Goal: Information Seeking & Learning: Learn about a topic

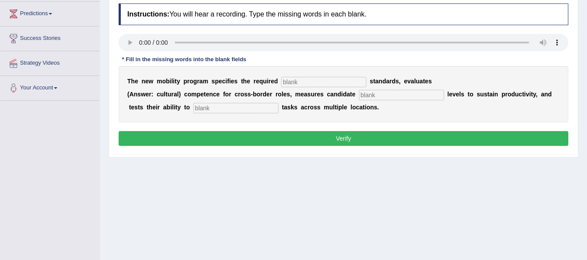
scroll to position [130, 0]
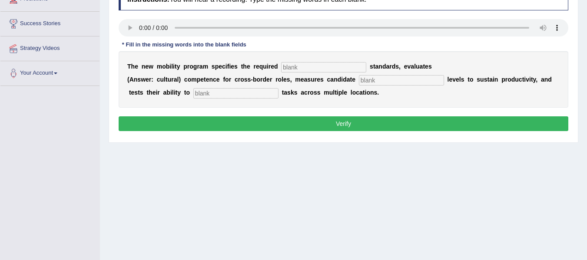
click at [289, 69] on input "text" at bounding box center [323, 67] width 85 height 10
type input "qualification"
click at [380, 81] on input "text" at bounding box center [401, 80] width 85 height 10
type input "energy"
click at [238, 98] on input "text" at bounding box center [235, 93] width 85 height 10
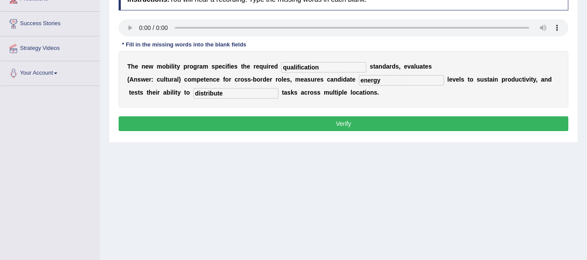
type input "distribute"
click at [330, 63] on input "qualification" at bounding box center [323, 67] width 85 height 10
click at [254, 125] on button "Verify" at bounding box center [344, 123] width 450 height 15
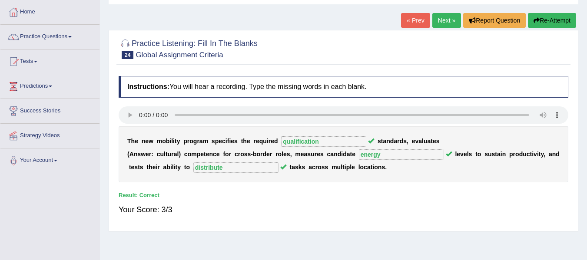
scroll to position [0, 0]
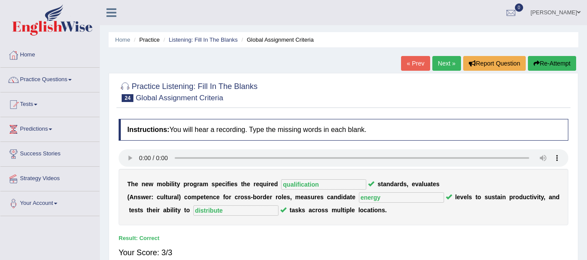
click at [452, 63] on link "Next »" at bounding box center [446, 63] width 29 height 15
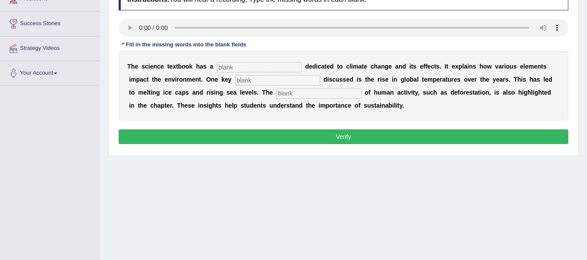
click at [249, 72] on input "text" at bounding box center [259, 67] width 85 height 10
click at [249, 77] on input "text" at bounding box center [277, 80] width 85 height 10
type input "factor"
click at [289, 96] on input "text" at bounding box center [318, 93] width 85 height 10
type input "contribution"
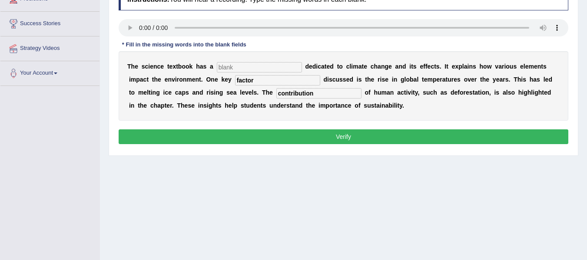
click at [258, 69] on input "text" at bounding box center [259, 67] width 85 height 10
type input "subject"
click at [317, 139] on button "Verify" at bounding box center [344, 136] width 450 height 15
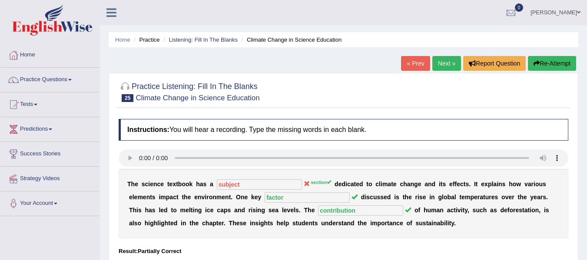
click at [445, 64] on link "Next »" at bounding box center [446, 63] width 29 height 15
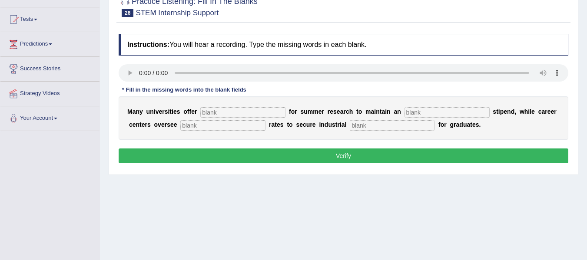
scroll to position [87, 0]
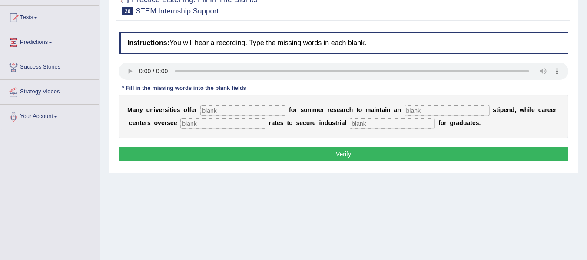
click at [207, 111] on input "text" at bounding box center [242, 111] width 85 height 10
type input "subsidies"
click at [366, 126] on input "text" at bounding box center [392, 124] width 85 height 10
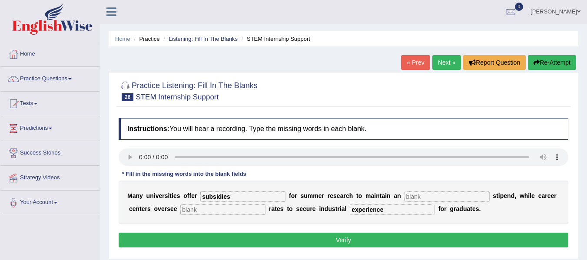
scroll to position [0, 0]
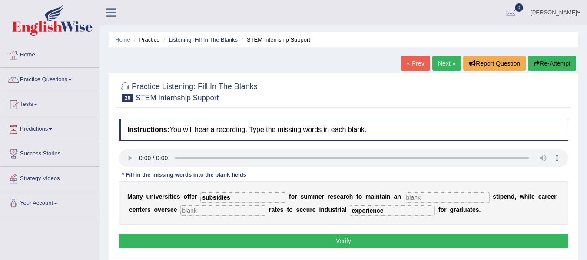
type input "experience"
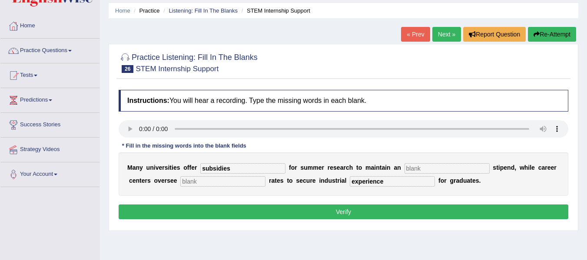
scroll to position [87, 0]
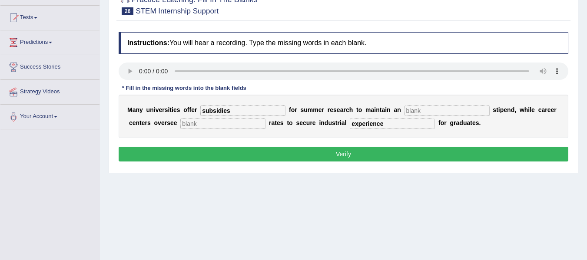
click at [442, 113] on input "text" at bounding box center [447, 111] width 85 height 10
type input "n"
click at [251, 126] on input "text" at bounding box center [222, 124] width 85 height 10
type input "n"
click at [300, 157] on button "Verify" at bounding box center [344, 154] width 450 height 15
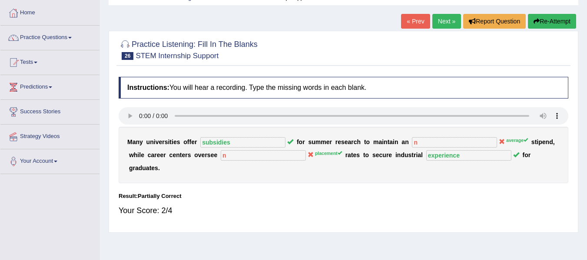
scroll to position [0, 0]
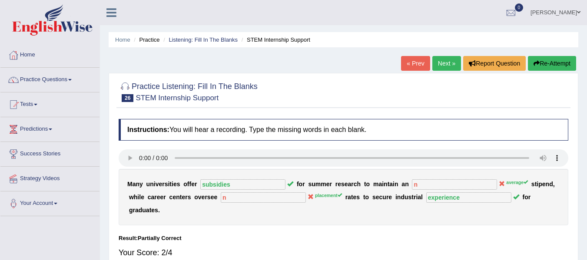
click at [441, 67] on link "Next »" at bounding box center [446, 63] width 29 height 15
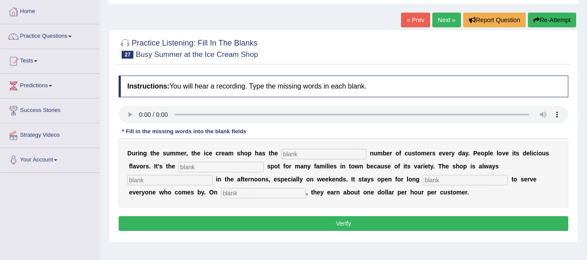
scroll to position [87, 0]
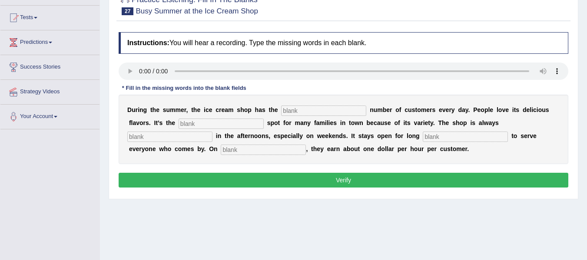
click at [292, 115] on input "text" at bounding box center [323, 111] width 85 height 10
type input "same"
click at [220, 125] on input "text" at bounding box center [221, 124] width 85 height 10
type input "favourite"
click at [196, 138] on input "text" at bounding box center [169, 137] width 85 height 10
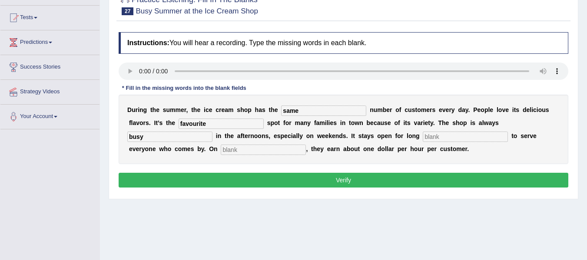
type input "busy"
click at [454, 138] on input "text" at bounding box center [465, 137] width 85 height 10
type input "hours"
click at [296, 149] on input "text" at bounding box center [263, 150] width 85 height 10
type input "average"
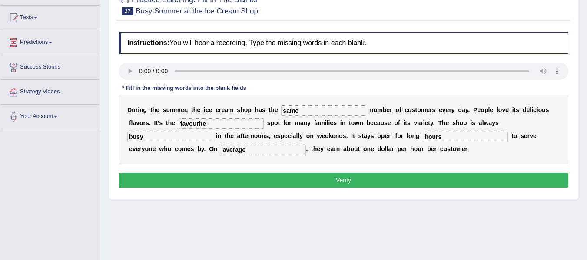
click at [246, 181] on button "Verify" at bounding box center [344, 180] width 450 height 15
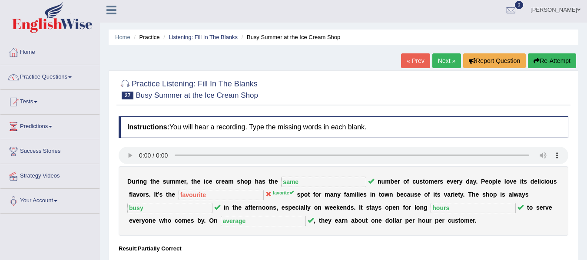
scroll to position [0, 0]
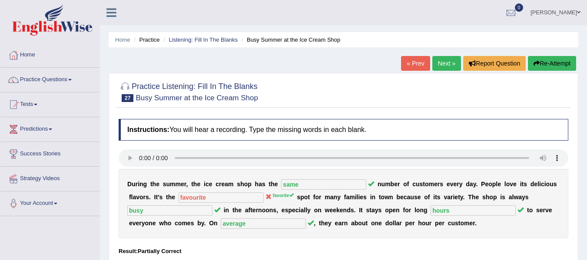
click at [433, 67] on link "Next »" at bounding box center [446, 63] width 29 height 15
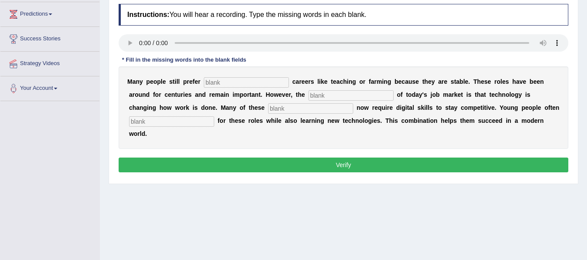
scroll to position [130, 0]
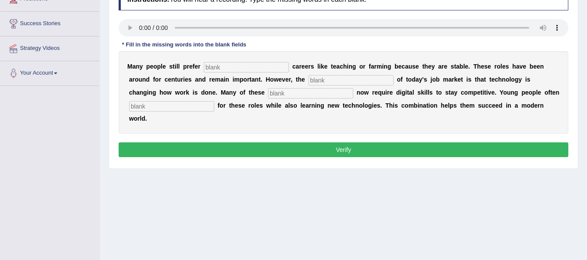
click at [228, 66] on input "text" at bounding box center [246, 67] width 85 height 10
type input "traditional"
click at [333, 78] on input "text" at bounding box center [350, 80] width 85 height 10
type input "t"
type input "reality"
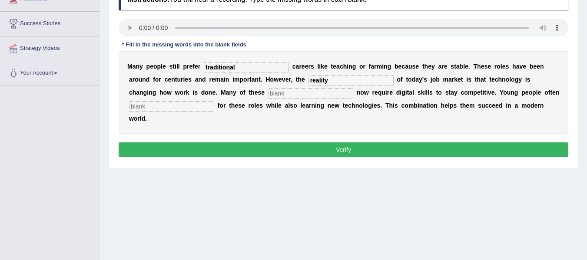
click at [301, 96] on input "text" at bounding box center [310, 93] width 85 height 10
type input "jobs"
click at [202, 108] on input "text" at bounding box center [171, 106] width 85 height 10
type input "apply"
click at [295, 152] on button "Verify" at bounding box center [344, 150] width 450 height 15
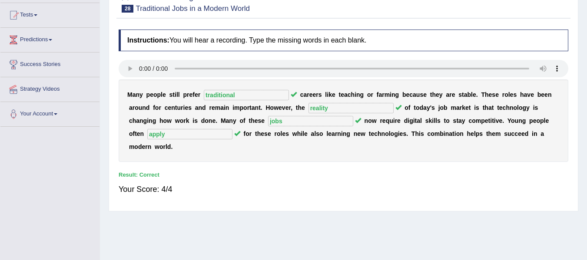
scroll to position [0, 0]
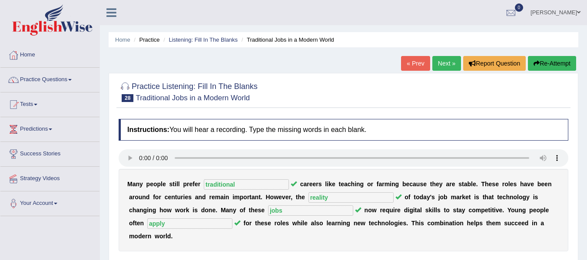
click at [448, 65] on link "Next »" at bounding box center [446, 63] width 29 height 15
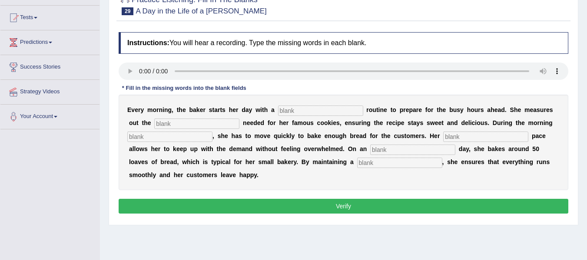
click at [286, 110] on input "text" at bounding box center [320, 111] width 85 height 10
type input "symple"
click at [206, 126] on input "text" at bounding box center [196, 124] width 85 height 10
type input "sugar"
click at [178, 141] on input "text" at bounding box center [169, 137] width 85 height 10
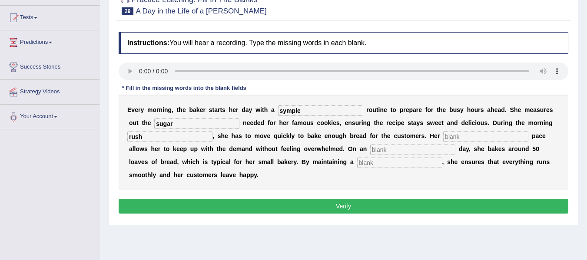
type input "rush"
click at [393, 149] on input "text" at bounding box center [412, 150] width 85 height 10
type input "average"
click at [387, 167] on input "text" at bounding box center [399, 163] width 85 height 10
type input "workflow"
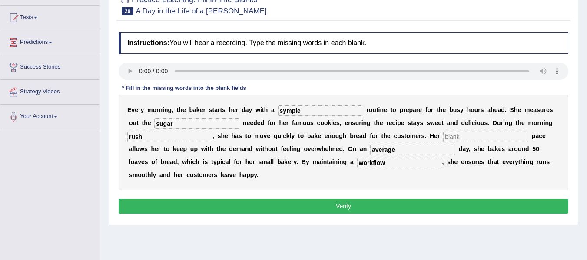
click at [458, 135] on input "text" at bounding box center [485, 137] width 85 height 10
type input "small"
click at [304, 110] on input "symple" at bounding box center [320, 111] width 85 height 10
type input "symple"
click at [360, 202] on button "Verify" at bounding box center [344, 206] width 450 height 15
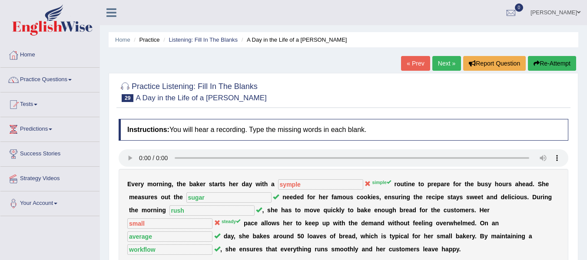
click at [439, 63] on link "Next »" at bounding box center [446, 63] width 29 height 15
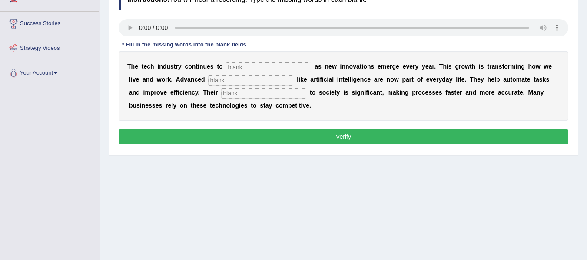
click at [254, 68] on input "text" at bounding box center [268, 67] width 85 height 10
type input "burgin"
click at [251, 81] on input "text" at bounding box center [250, 80] width 85 height 10
type input "systems"
click at [248, 97] on input "text" at bounding box center [263, 93] width 85 height 10
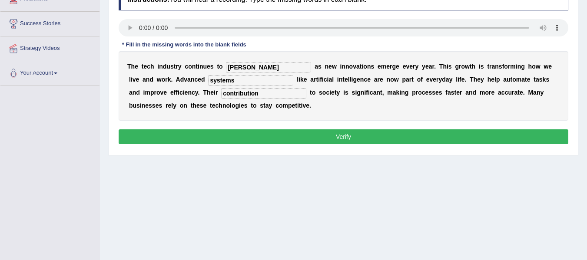
type input "contribution"
click at [281, 139] on button "Verify" at bounding box center [344, 136] width 450 height 15
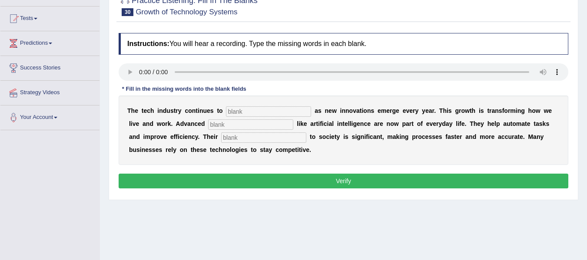
scroll to position [43, 0]
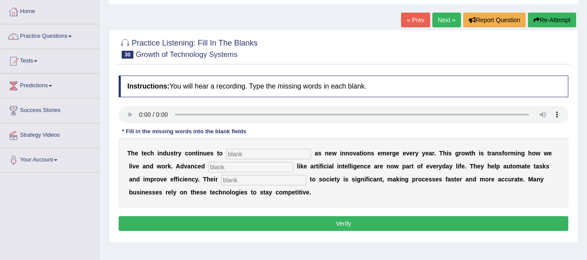
click at [238, 156] on input "text" at bounding box center [268, 154] width 85 height 10
click at [237, 156] on input "text" at bounding box center [268, 154] width 85 height 10
type input "beogen"
click at [249, 173] on div "T h e t e c h i n d u s t r y c o n t i n u e s t o beogen a s n e w i n n o v …" at bounding box center [344, 173] width 450 height 70
click at [249, 166] on input "text" at bounding box center [250, 167] width 85 height 10
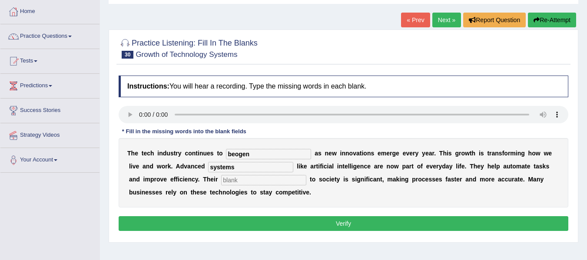
type input "systems"
click at [239, 187] on div "T h e t e c h i n d u s t r y c o n t i n u e s t o beogen a s n e w i n n o v …" at bounding box center [344, 173] width 450 height 70
click at [242, 183] on input "text" at bounding box center [263, 180] width 85 height 10
click at [249, 182] on input "contribution" at bounding box center [263, 180] width 85 height 10
type input "contribution"
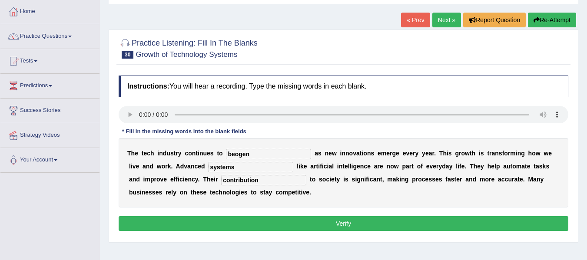
click at [311, 220] on button "Verify" at bounding box center [344, 223] width 450 height 15
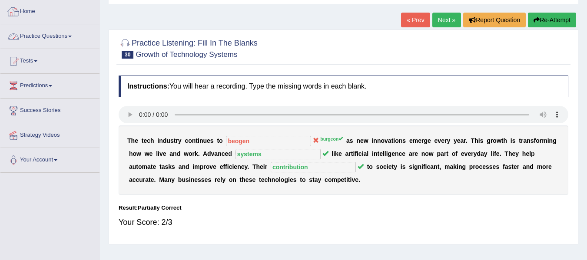
click at [48, 33] on link "Practice Questions" at bounding box center [49, 35] width 99 height 22
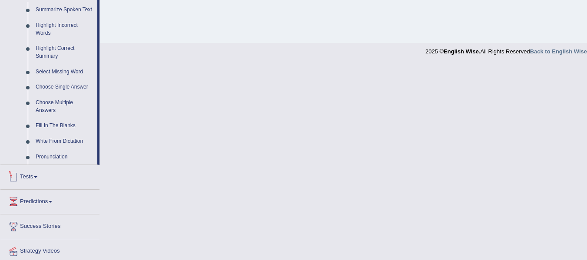
scroll to position [334, 0]
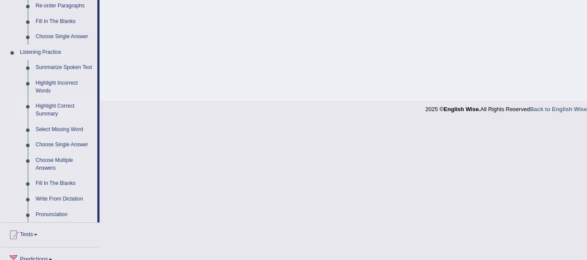
click at [59, 102] on link "Highlight Correct Summary" at bounding box center [65, 110] width 66 height 23
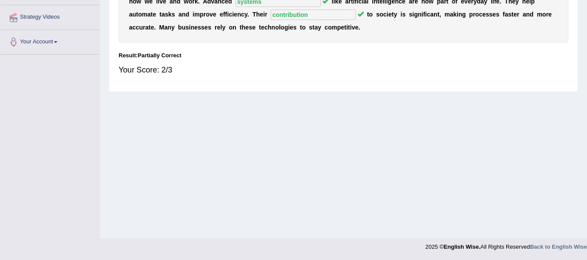
scroll to position [108, 0]
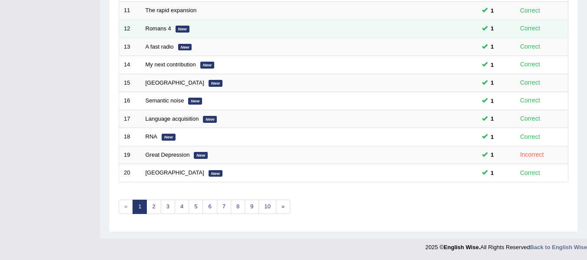
scroll to position [315, 0]
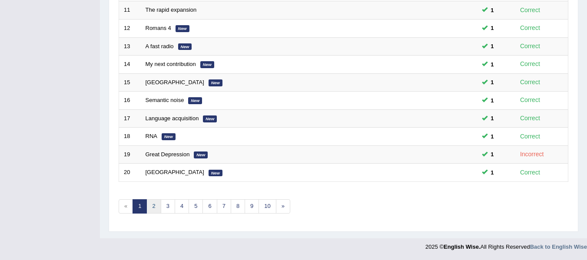
click at [150, 210] on link "2" at bounding box center [153, 206] width 14 height 14
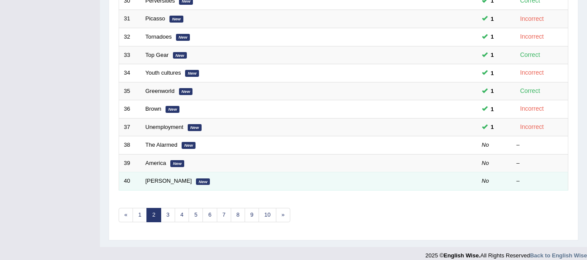
scroll to position [315, 0]
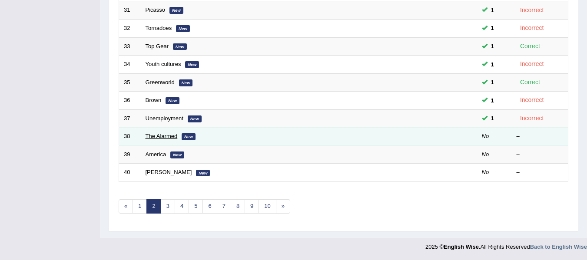
click at [171, 137] on link "The Alarmed" at bounding box center [162, 136] width 32 height 7
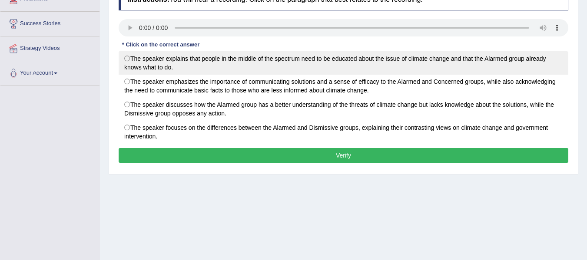
scroll to position [87, 0]
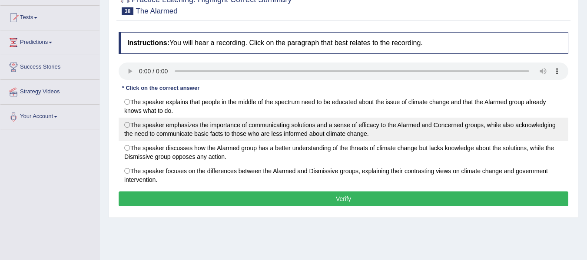
click at [195, 129] on label "The speaker emphasizes the importance of communicating solutions and a sense of…" at bounding box center [344, 129] width 450 height 23
radio input "true"
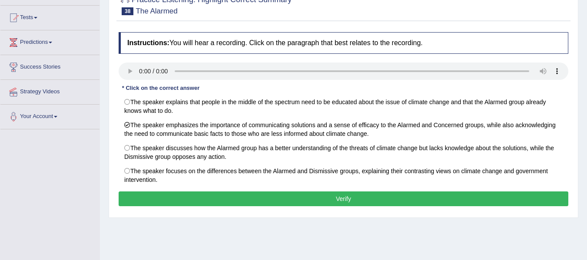
click at [224, 197] on button "Verify" at bounding box center [344, 199] width 450 height 15
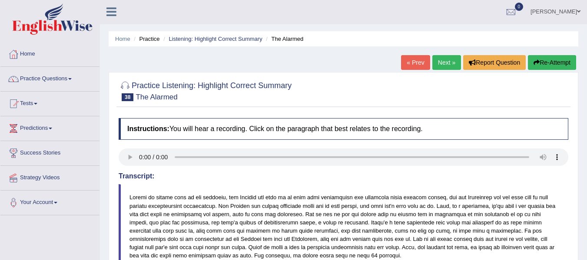
scroll to position [0, 0]
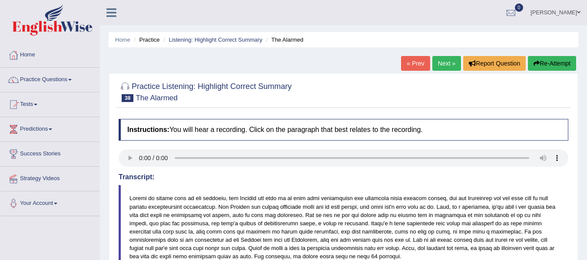
click at [439, 66] on link "Next »" at bounding box center [446, 63] width 29 height 15
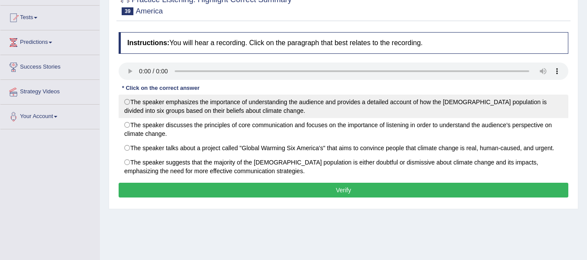
click at [132, 101] on label "The speaker emphasizes the importance of understanding the audience and provide…" at bounding box center [344, 106] width 450 height 23
radio input "true"
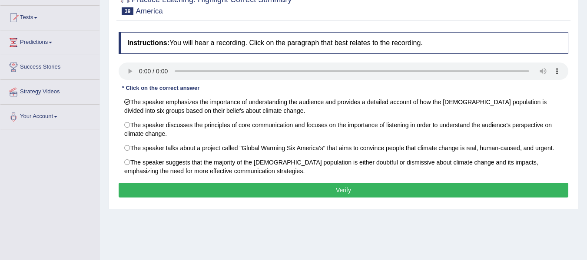
click at [177, 187] on button "Verify" at bounding box center [344, 190] width 450 height 15
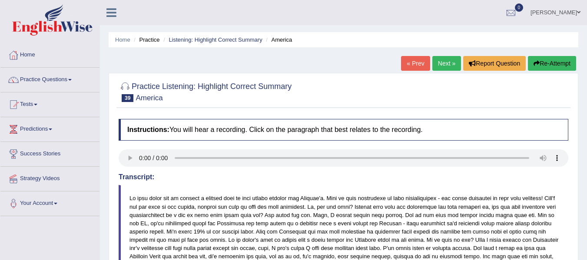
click at [444, 67] on link "Next »" at bounding box center [446, 63] width 29 height 15
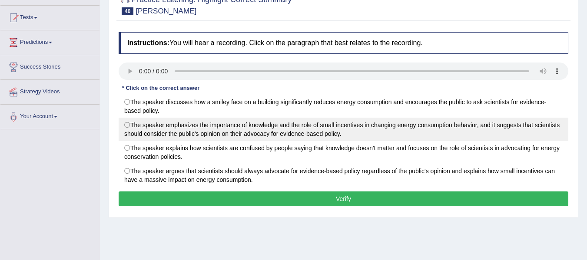
click at [262, 134] on label "The speaker emphasizes the importance of knowledge and the role of small incent…" at bounding box center [344, 129] width 450 height 23
radio input "true"
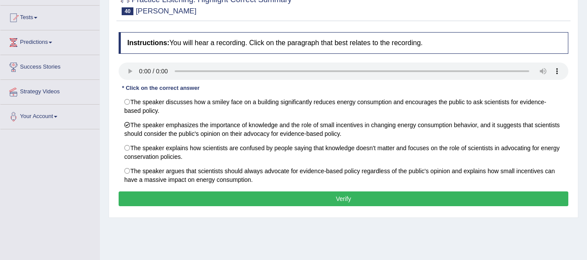
click at [279, 202] on button "Verify" at bounding box center [344, 199] width 450 height 15
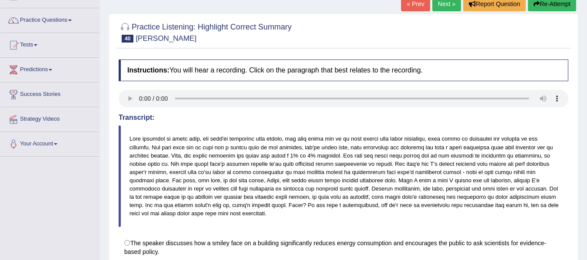
scroll to position [43, 0]
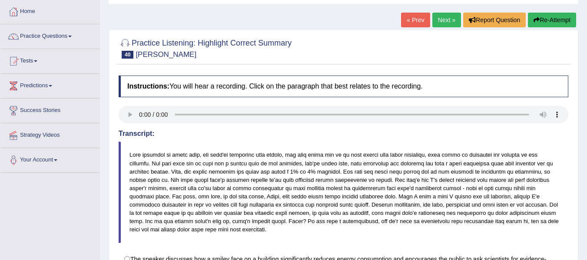
click at [442, 25] on link "Next »" at bounding box center [446, 20] width 29 height 15
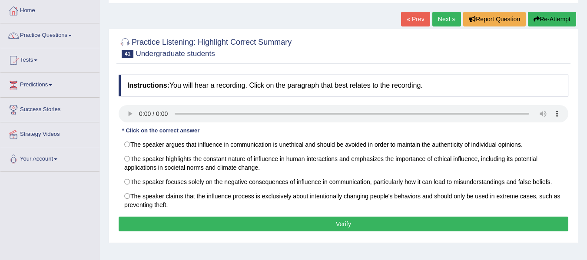
scroll to position [43, 0]
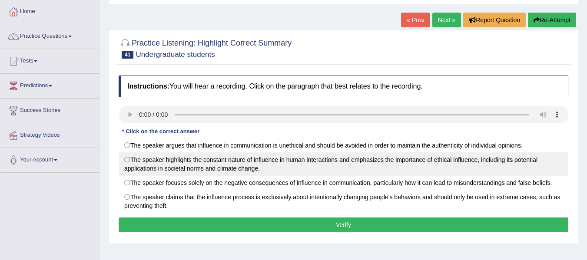
click at [213, 158] on label "The speaker highlights the constant nature of influence in human interactions a…" at bounding box center [344, 164] width 450 height 23
radio input "true"
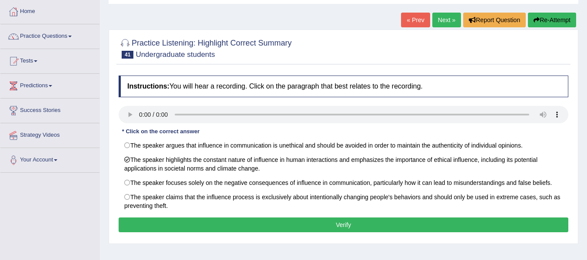
click at [240, 222] on button "Verify" at bounding box center [344, 225] width 450 height 15
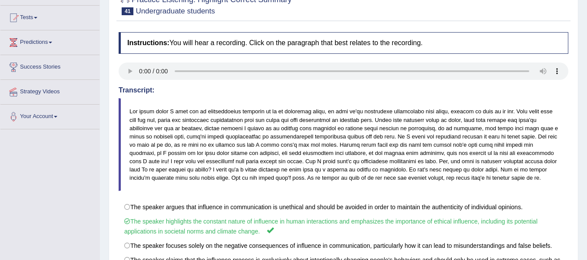
scroll to position [0, 0]
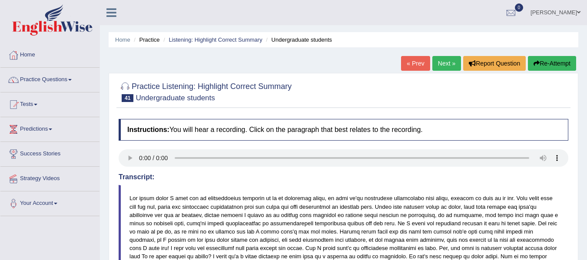
click at [441, 66] on link "Next »" at bounding box center [446, 63] width 29 height 15
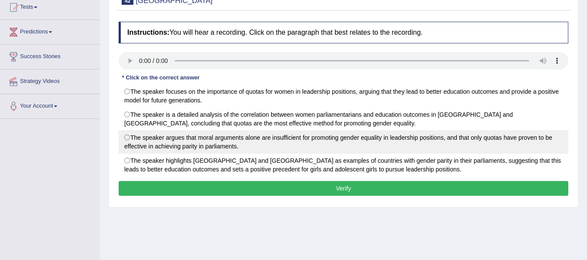
scroll to position [130, 0]
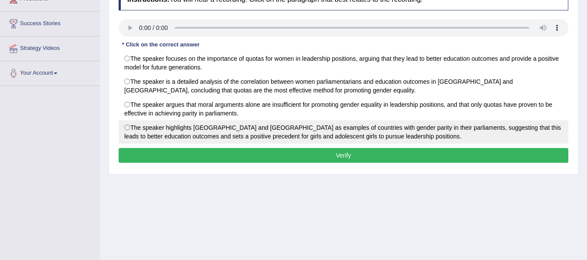
click at [126, 129] on label "The speaker highlights Rwanda and Bolivia as examples of countries with gender …" at bounding box center [344, 131] width 450 height 23
radio input "true"
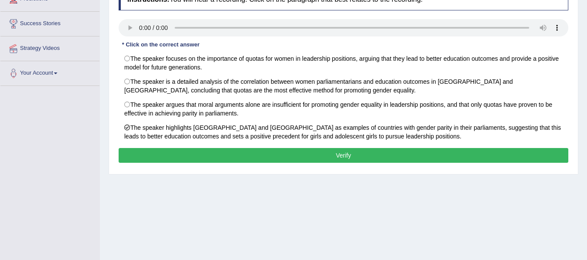
click at [322, 154] on button "Verify" at bounding box center [344, 155] width 450 height 15
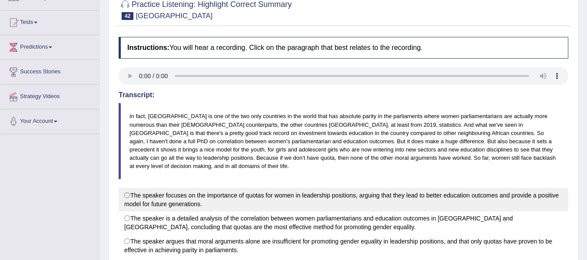
scroll to position [0, 0]
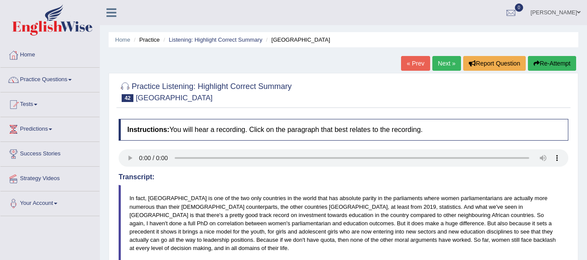
click at [439, 65] on link "Next »" at bounding box center [446, 63] width 29 height 15
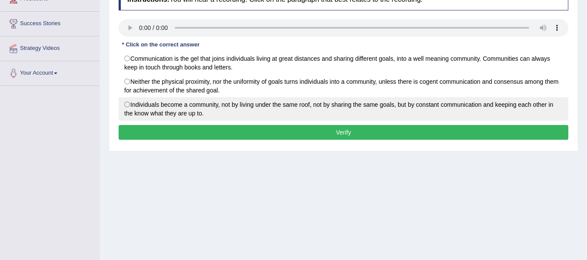
click at [144, 113] on label "Individuals become a community, not by living under the same roof, not by shari…" at bounding box center [344, 108] width 450 height 23
radio input "true"
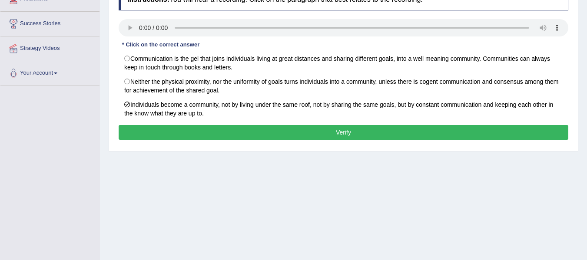
click at [161, 130] on button "Verify" at bounding box center [344, 132] width 450 height 15
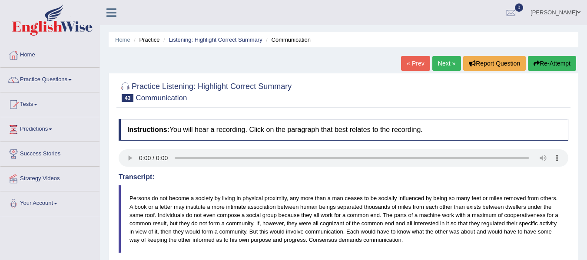
click at [437, 68] on link "Next »" at bounding box center [446, 63] width 29 height 15
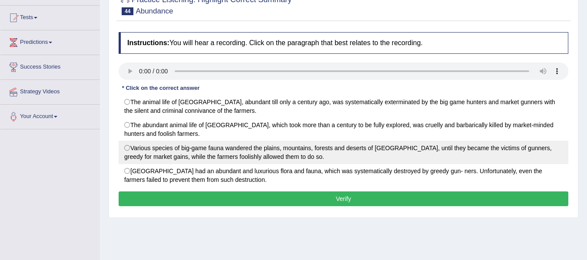
click at [234, 145] on label "Various species of big-game fauna wandered the plains, mountains, forests and d…" at bounding box center [344, 152] width 450 height 23
radio input "true"
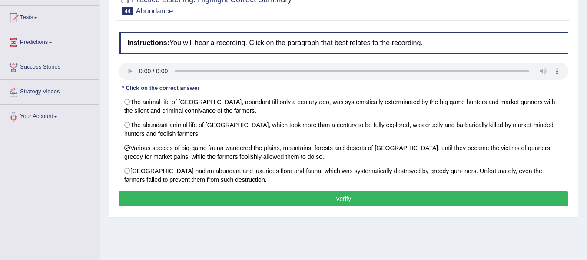
click at [262, 202] on button "Verify" at bounding box center [344, 199] width 450 height 15
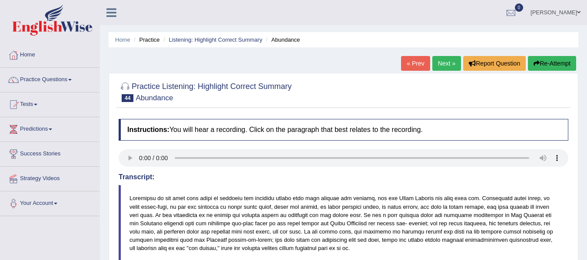
click at [439, 67] on link "Next »" at bounding box center [446, 63] width 29 height 15
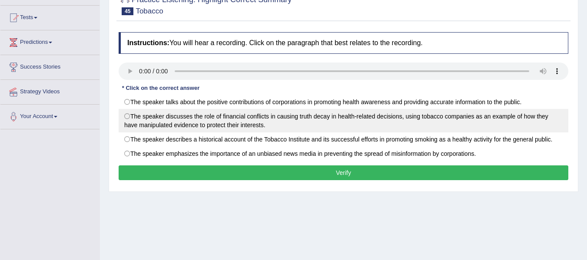
click at [166, 118] on label "The speaker discusses the role of financial conflicts in causing truth decay in…" at bounding box center [344, 120] width 450 height 23
radio input "true"
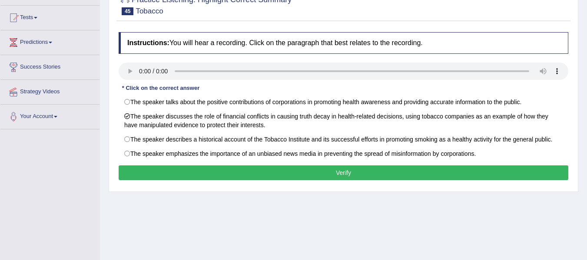
click at [219, 172] on button "Verify" at bounding box center [344, 173] width 450 height 15
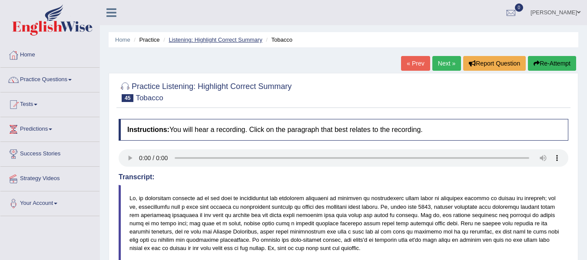
click at [207, 41] on link "Listening: Highlight Correct Summary" at bounding box center [215, 39] width 93 height 7
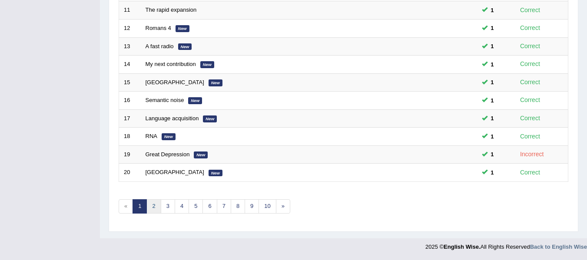
click at [155, 210] on link "2" at bounding box center [153, 206] width 14 height 14
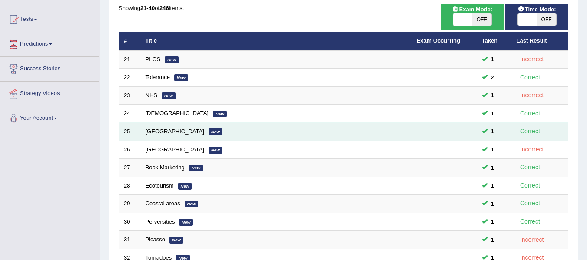
scroll to position [98, 0]
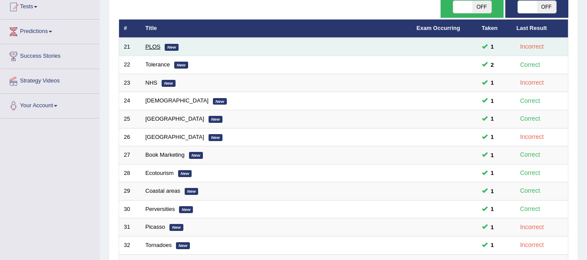
click at [155, 47] on link "PLOS" at bounding box center [153, 46] width 15 height 7
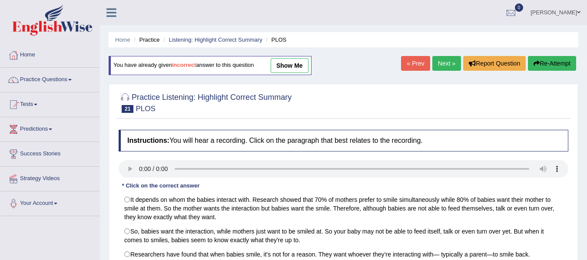
click at [438, 62] on link "Next »" at bounding box center [446, 63] width 29 height 15
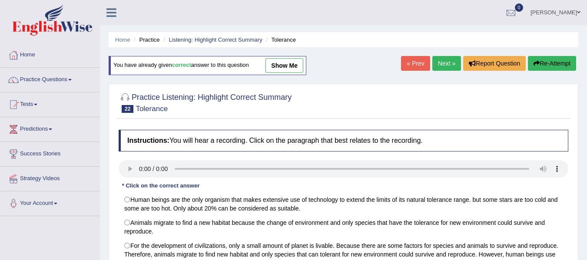
click at [439, 67] on link "Next »" at bounding box center [446, 63] width 29 height 15
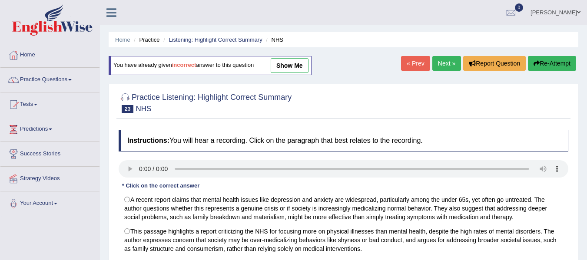
click at [441, 67] on link "Next »" at bounding box center [446, 63] width 29 height 15
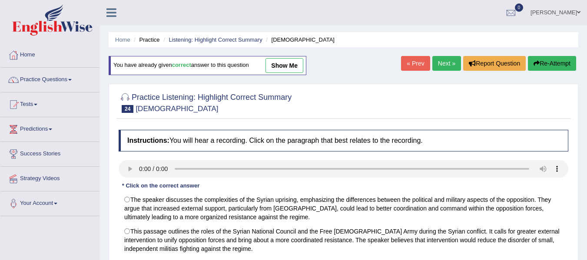
click at [438, 69] on link "Next »" at bounding box center [446, 63] width 29 height 15
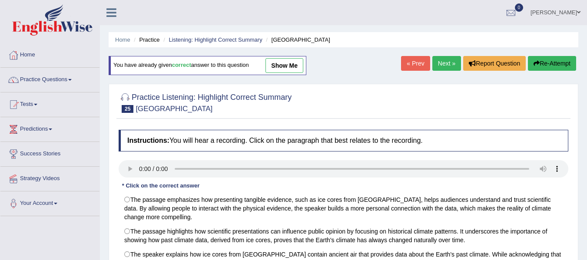
click at [441, 59] on link "Next »" at bounding box center [446, 63] width 29 height 15
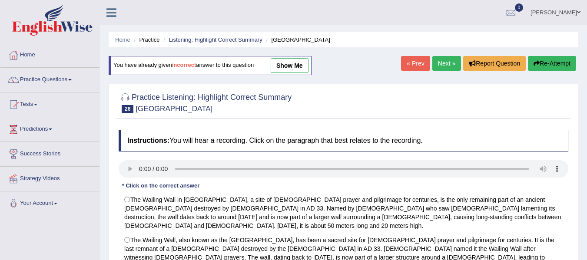
click at [442, 66] on link "Next »" at bounding box center [446, 63] width 29 height 15
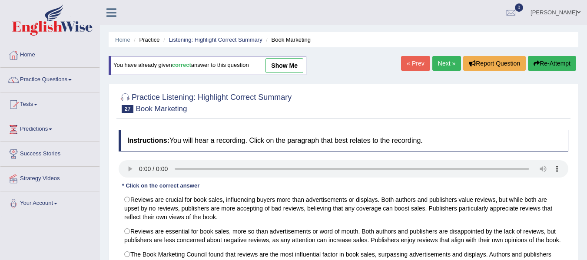
click at [444, 62] on link "Next »" at bounding box center [446, 63] width 29 height 15
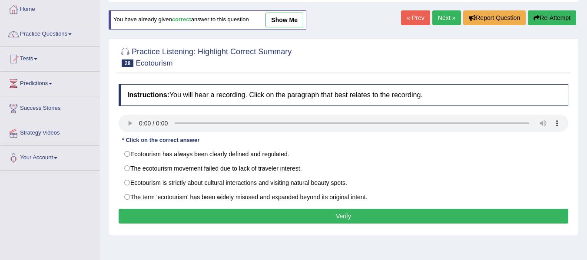
scroll to position [43, 0]
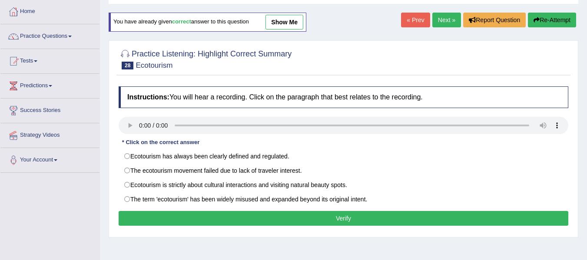
click at [442, 22] on link "Next »" at bounding box center [446, 20] width 29 height 15
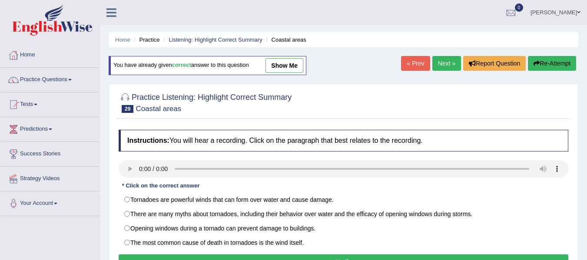
click at [438, 60] on link "Next »" at bounding box center [446, 63] width 29 height 15
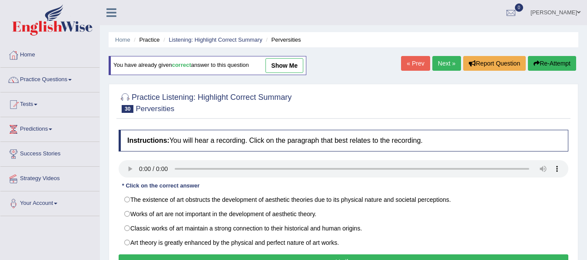
click at [447, 65] on link "Next »" at bounding box center [446, 63] width 29 height 15
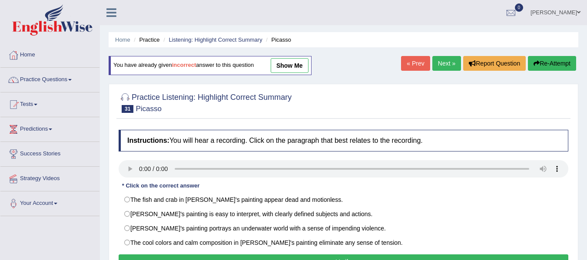
click at [446, 66] on link "Next »" at bounding box center [446, 63] width 29 height 15
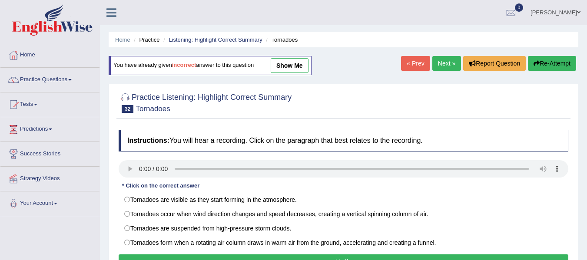
click at [446, 66] on link "Next »" at bounding box center [446, 63] width 29 height 15
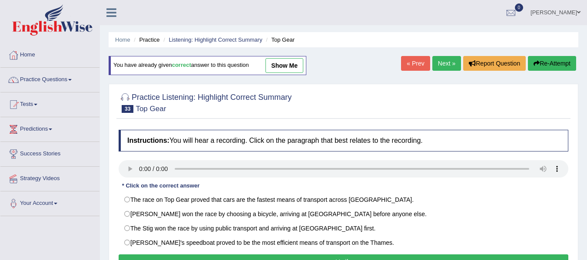
click at [446, 66] on link "Next »" at bounding box center [446, 63] width 29 height 15
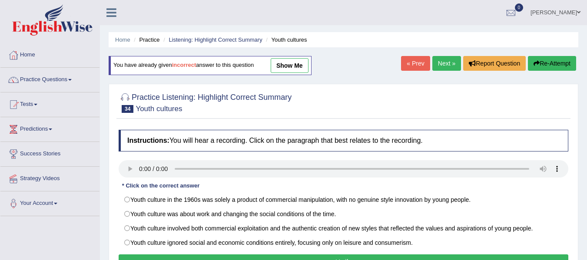
click at [446, 66] on link "Next »" at bounding box center [446, 63] width 29 height 15
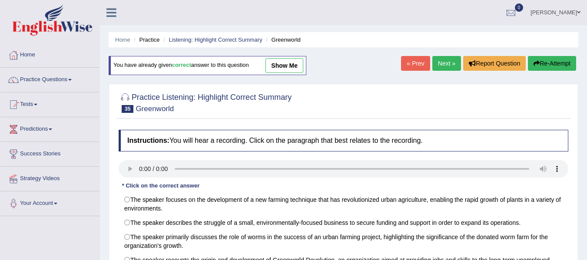
click at [446, 66] on link "Next »" at bounding box center [446, 63] width 29 height 15
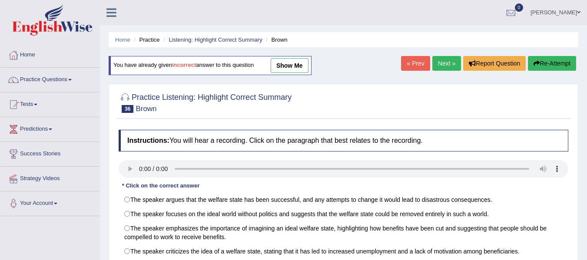
click at [446, 67] on link "Next »" at bounding box center [446, 63] width 29 height 15
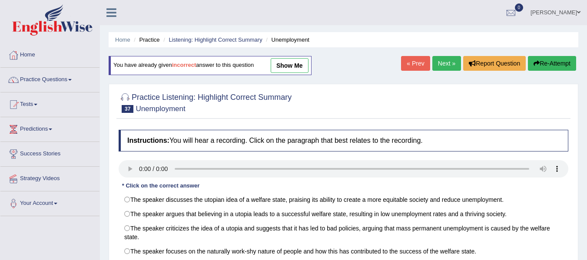
click at [446, 67] on link "Next »" at bounding box center [446, 63] width 29 height 15
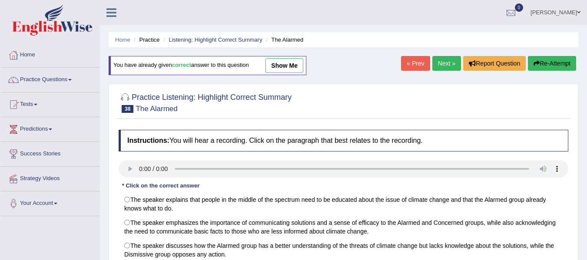
click at [446, 67] on link "Next »" at bounding box center [446, 63] width 29 height 15
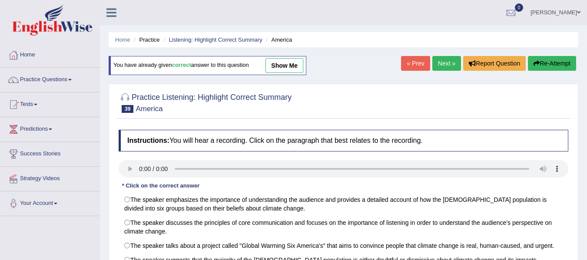
click at [446, 67] on link "Next »" at bounding box center [446, 63] width 29 height 15
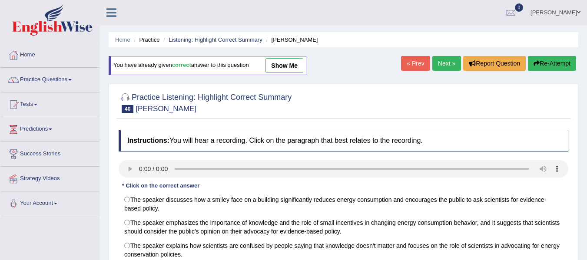
click at [445, 68] on link "Next »" at bounding box center [446, 63] width 29 height 15
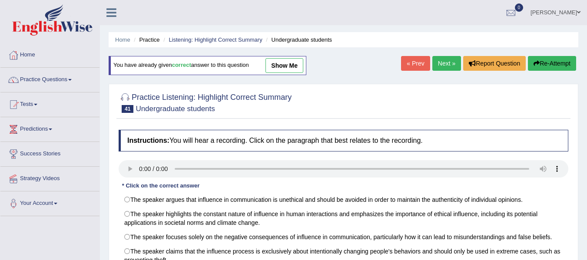
drag, startPoint x: 0, startPoint y: 0, endPoint x: 445, endPoint y: 68, distance: 450.5
click at [445, 68] on link "Next »" at bounding box center [446, 63] width 29 height 15
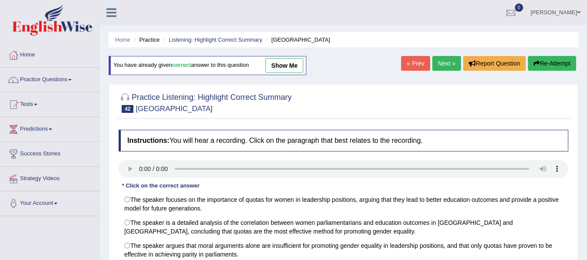
drag, startPoint x: 0, startPoint y: 0, endPoint x: 445, endPoint y: 69, distance: 450.2
click at [445, 69] on link "Next »" at bounding box center [446, 63] width 29 height 15
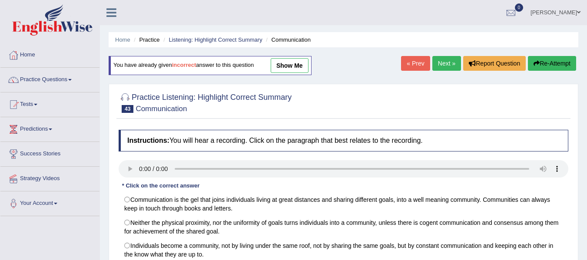
click at [446, 66] on link "Next »" at bounding box center [446, 63] width 29 height 15
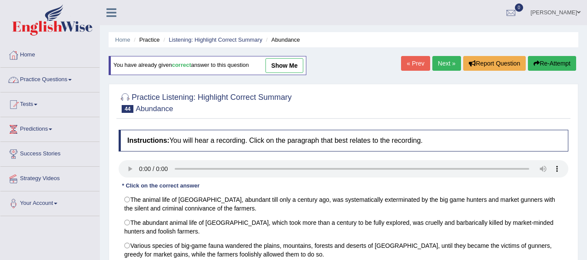
click at [79, 90] on li "Practice Questions Speaking Practice Read Aloud Repeat Sentence Describe Image …" at bounding box center [49, 80] width 99 height 25
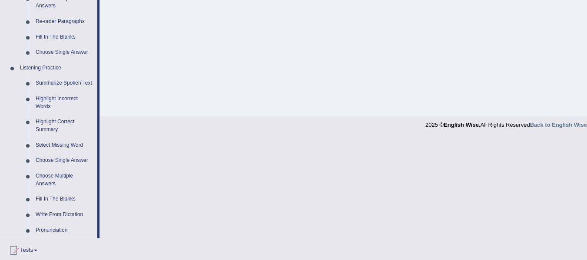
scroll to position [348, 0]
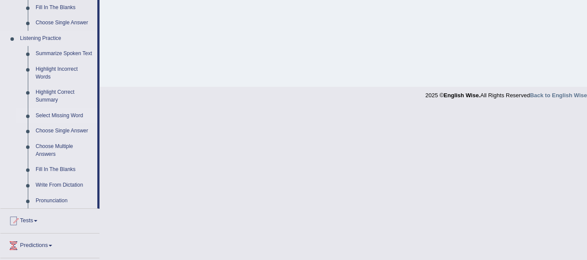
click at [76, 116] on link "Select Missing Word" at bounding box center [65, 116] width 66 height 16
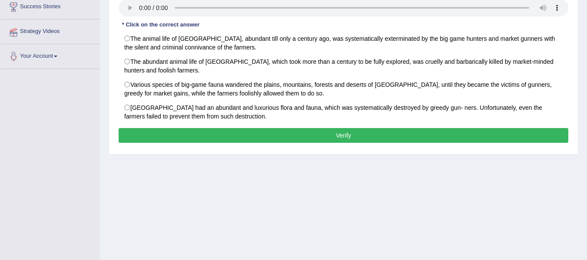
scroll to position [120, 0]
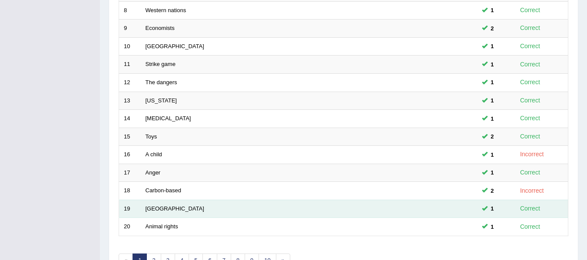
scroll to position [315, 0]
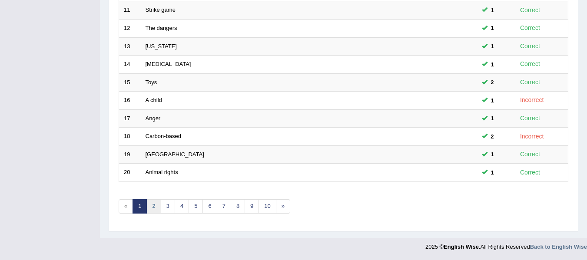
click at [152, 207] on link "2" at bounding box center [153, 206] width 14 height 14
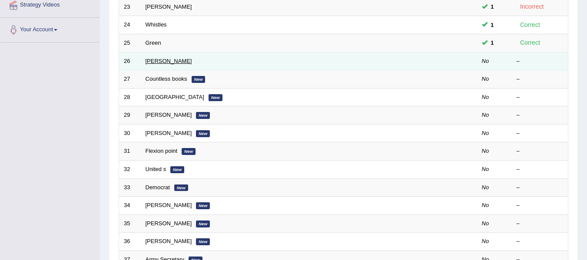
click at [166, 60] on link "Alexandra" at bounding box center [169, 61] width 46 height 7
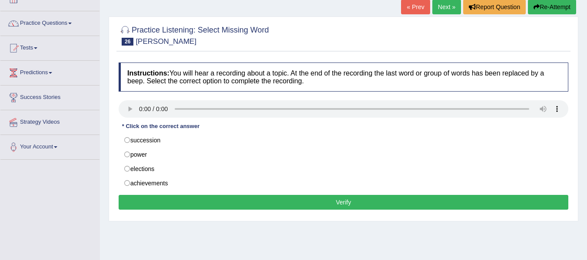
scroll to position [43, 0]
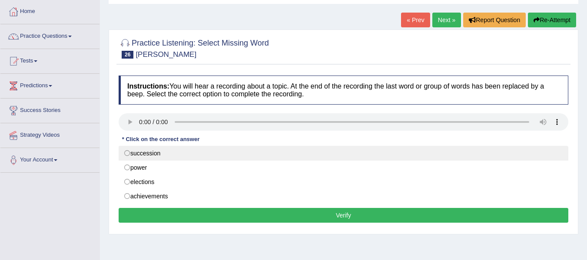
click at [173, 159] on label "succession" at bounding box center [344, 153] width 450 height 15
radio input "true"
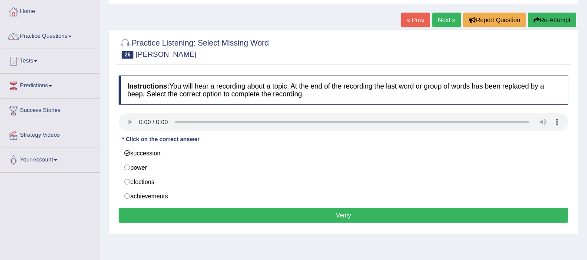
click at [278, 215] on button "Verify" at bounding box center [344, 215] width 450 height 15
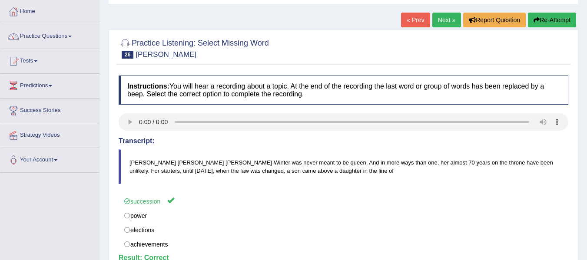
click at [446, 22] on link "Next »" at bounding box center [446, 20] width 29 height 15
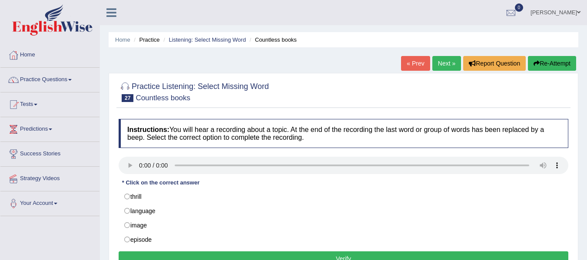
scroll to position [43, 0]
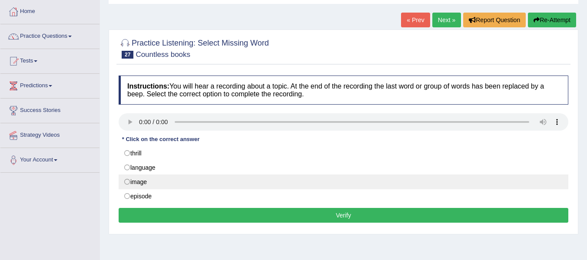
click at [134, 180] on label "image" at bounding box center [344, 182] width 450 height 15
radio input "true"
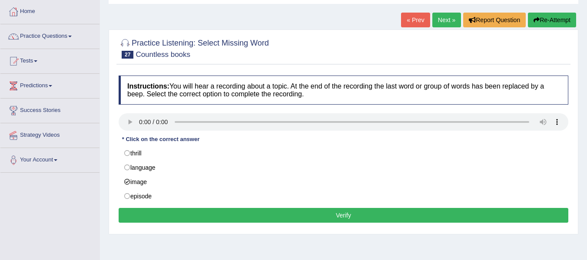
click at [195, 215] on button "Verify" at bounding box center [344, 215] width 450 height 15
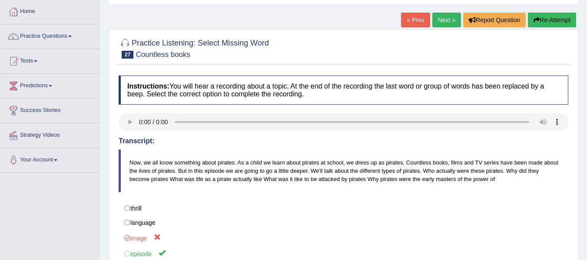
click at [440, 22] on link "Next »" at bounding box center [446, 20] width 29 height 15
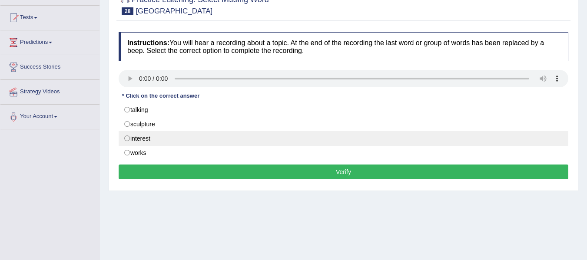
click at [172, 140] on label "interest" at bounding box center [344, 138] width 450 height 15
radio input "true"
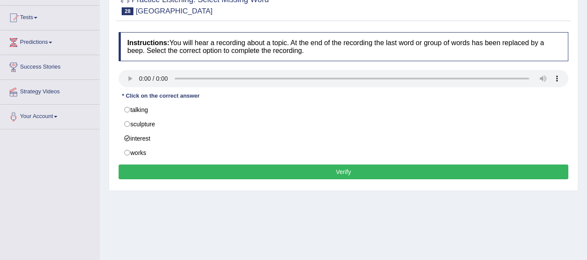
click at [215, 171] on button "Verify" at bounding box center [344, 172] width 450 height 15
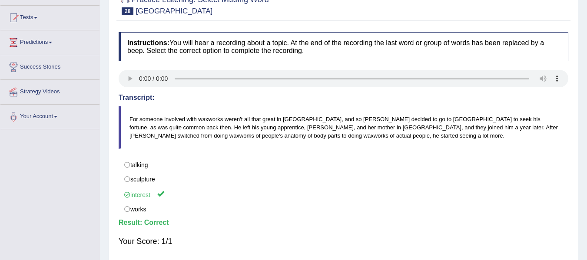
scroll to position [43, 0]
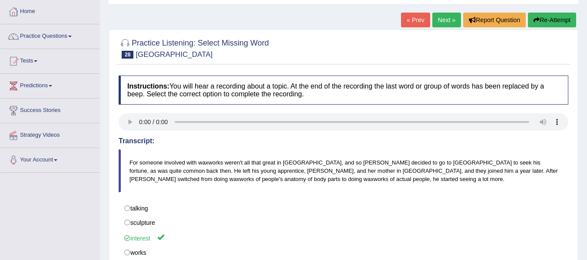
click at [444, 21] on link "Next »" at bounding box center [446, 20] width 29 height 15
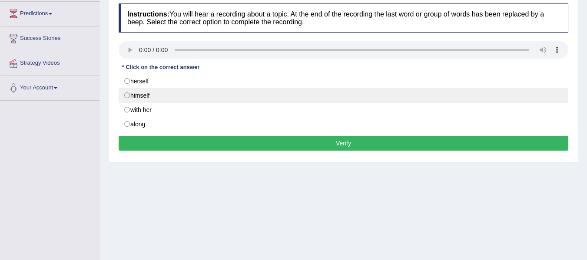
scroll to position [130, 0]
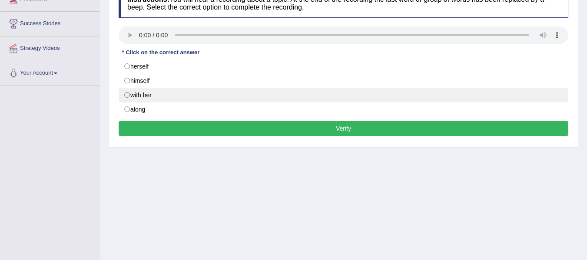
click at [202, 102] on label "with her" at bounding box center [344, 95] width 450 height 15
radio input "true"
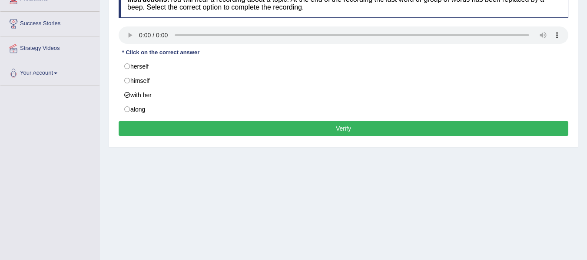
click at [226, 129] on button "Verify" at bounding box center [344, 128] width 450 height 15
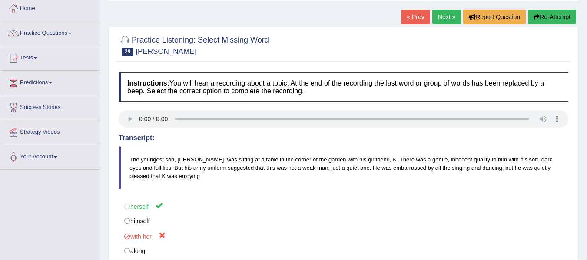
scroll to position [43, 0]
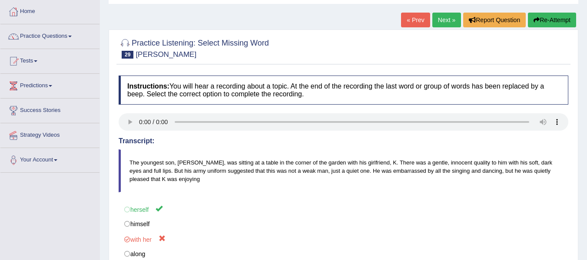
click at [443, 18] on link "Next »" at bounding box center [446, 20] width 29 height 15
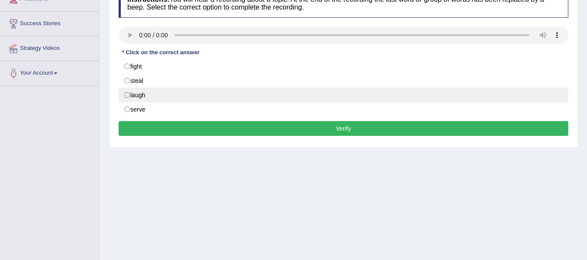
click at [131, 97] on label "laugh" at bounding box center [344, 95] width 450 height 15
radio input "true"
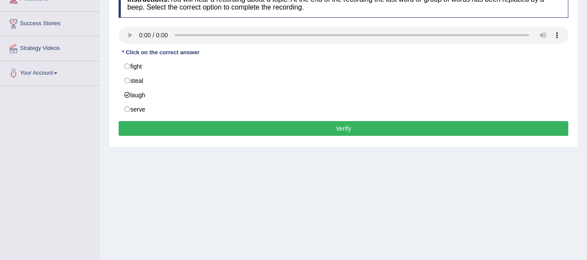
click at [178, 129] on button "Verify" at bounding box center [344, 128] width 450 height 15
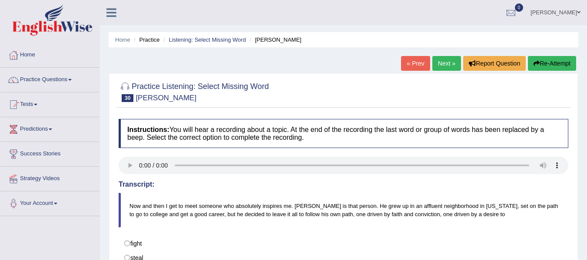
click at [448, 63] on link "Next »" at bounding box center [446, 63] width 29 height 15
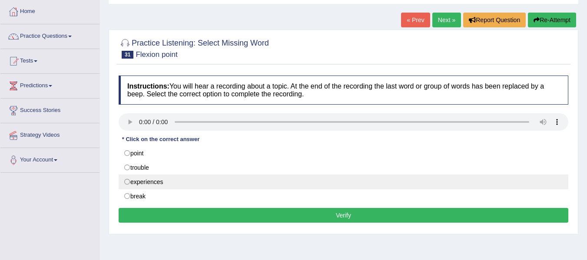
click at [179, 182] on label "experiences" at bounding box center [344, 182] width 450 height 15
radio input "true"
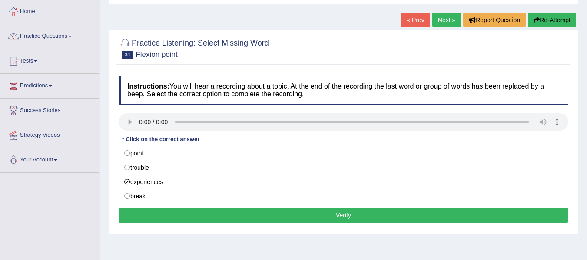
click at [187, 215] on button "Verify" at bounding box center [344, 215] width 450 height 15
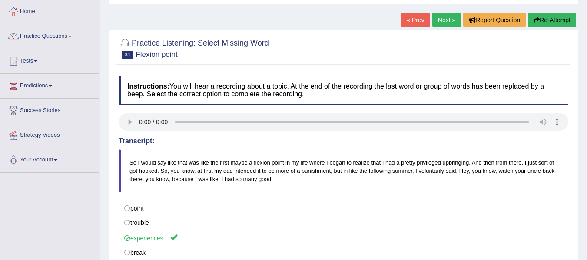
click at [442, 19] on link "Next »" at bounding box center [446, 20] width 29 height 15
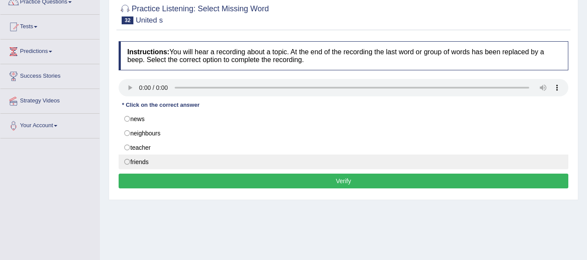
scroll to position [87, 0]
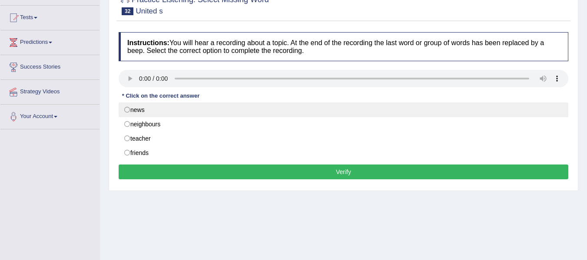
click at [137, 113] on label "news" at bounding box center [344, 110] width 450 height 15
radio input "true"
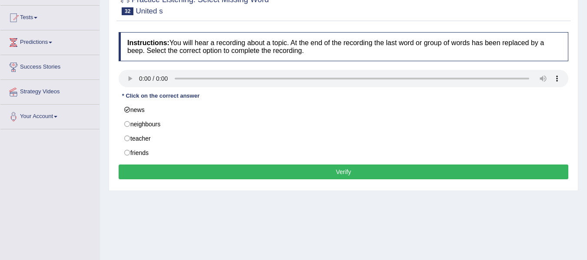
click at [180, 178] on button "Verify" at bounding box center [344, 172] width 450 height 15
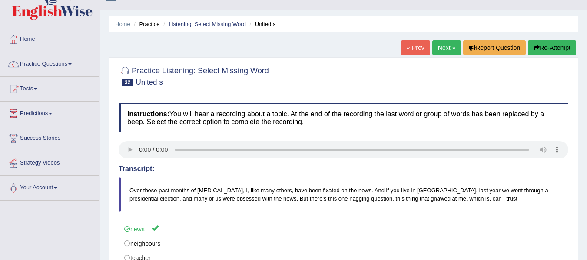
scroll to position [0, 0]
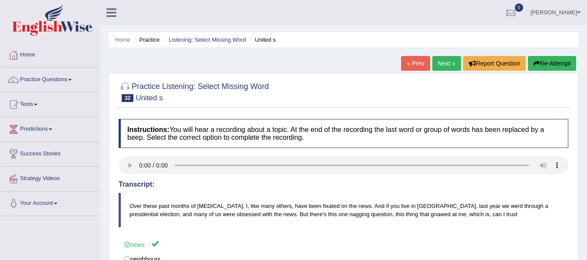
click at [445, 57] on link "Next »" at bounding box center [446, 63] width 29 height 15
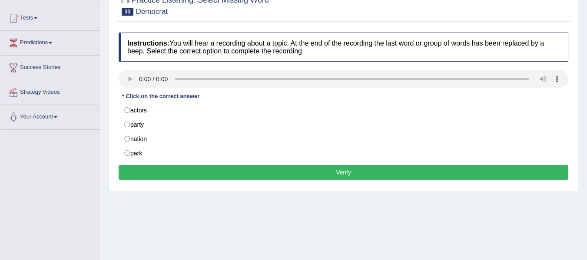
scroll to position [87, 0]
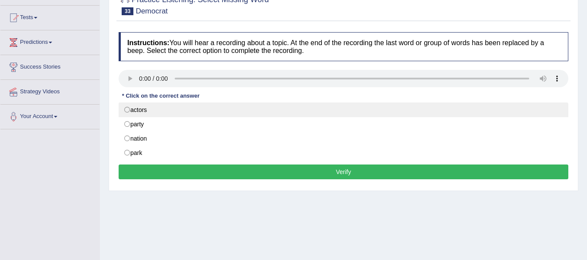
click at [206, 115] on label "actors" at bounding box center [344, 110] width 450 height 15
radio input "true"
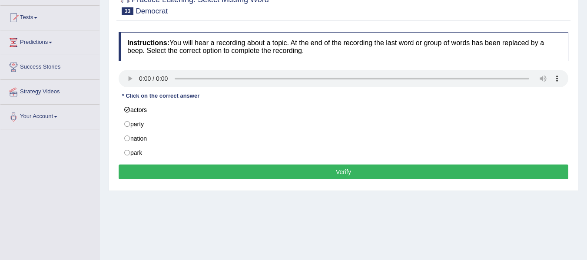
click at [232, 173] on button "Verify" at bounding box center [344, 172] width 450 height 15
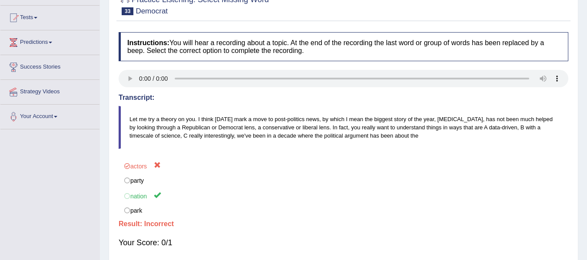
scroll to position [0, 0]
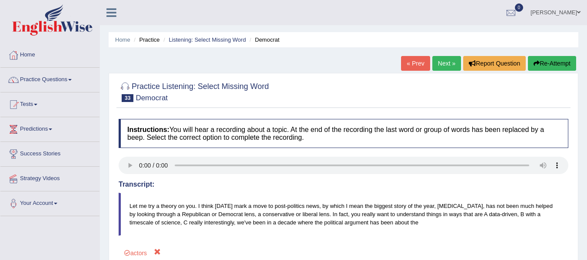
click at [437, 64] on link "Next »" at bounding box center [446, 63] width 29 height 15
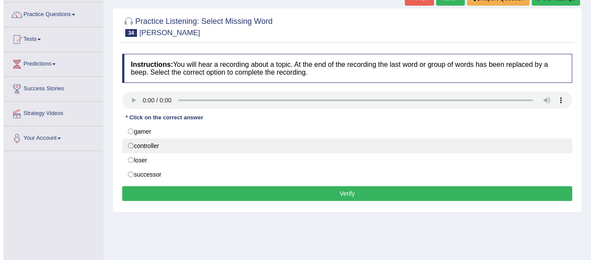
scroll to position [87, 0]
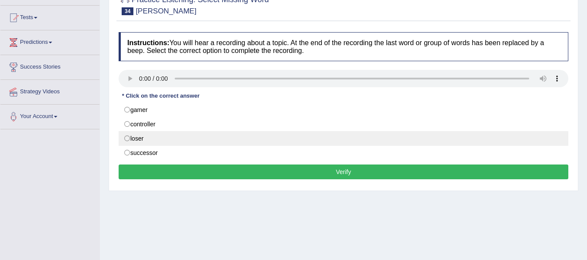
click at [157, 136] on label "loser" at bounding box center [344, 138] width 450 height 15
radio input "true"
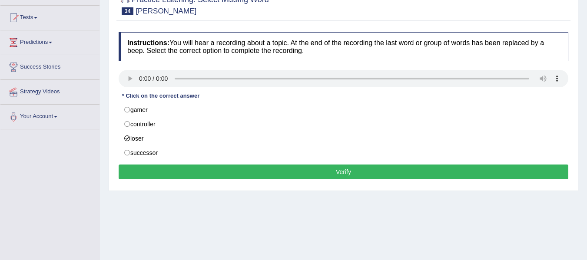
click at [192, 171] on button "Verify" at bounding box center [344, 172] width 450 height 15
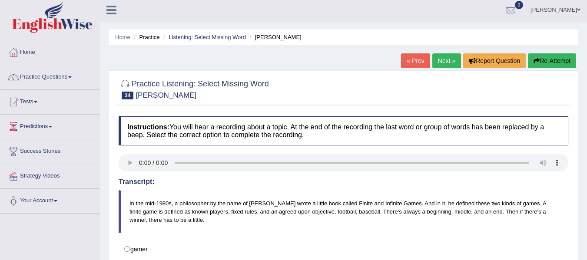
scroll to position [0, 0]
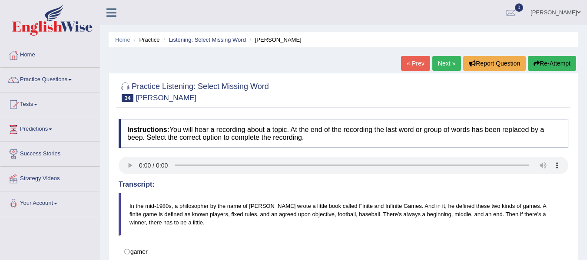
click at [438, 66] on link "Next »" at bounding box center [446, 63] width 29 height 15
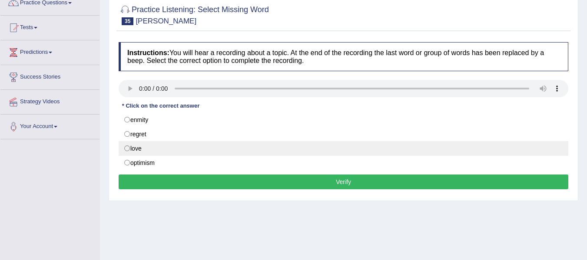
scroll to position [87, 0]
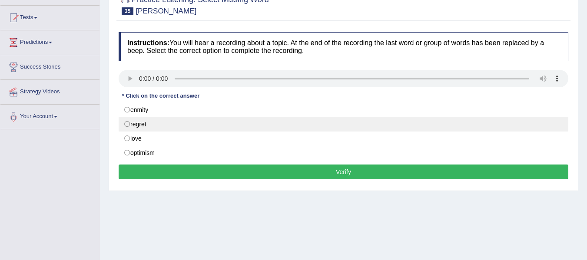
click at [144, 128] on label "regret" at bounding box center [344, 124] width 450 height 15
radio input "true"
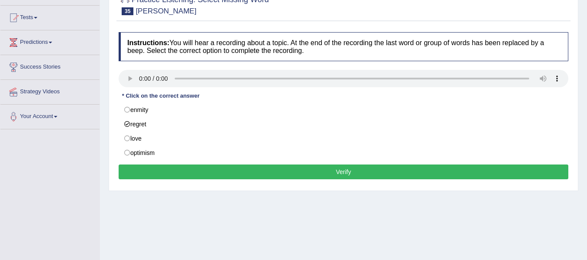
click at [179, 171] on button "Verify" at bounding box center [344, 172] width 450 height 15
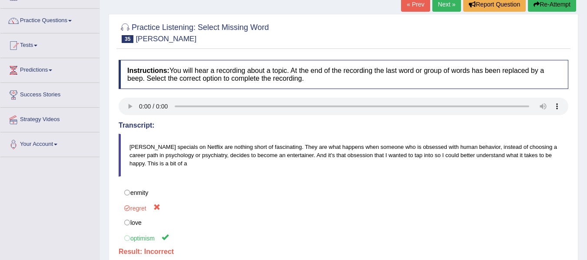
scroll to position [0, 0]
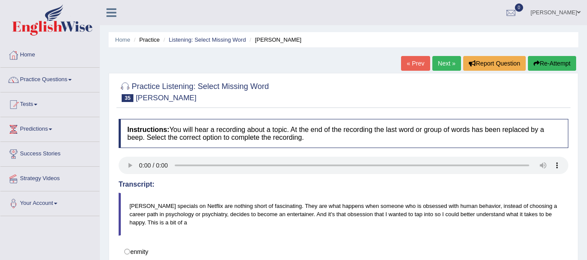
click at [441, 61] on link "Next »" at bounding box center [446, 63] width 29 height 15
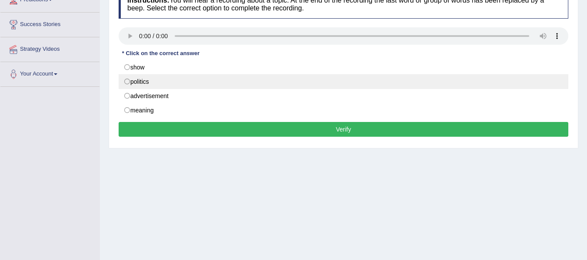
scroll to position [130, 0]
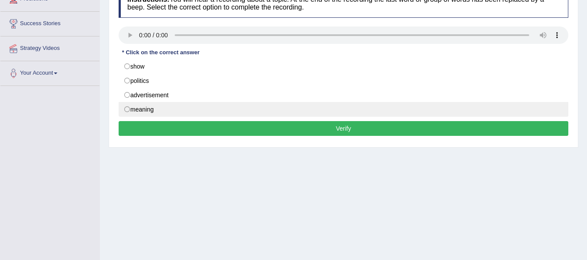
click at [154, 116] on label "meaning" at bounding box center [344, 109] width 450 height 15
radio input "true"
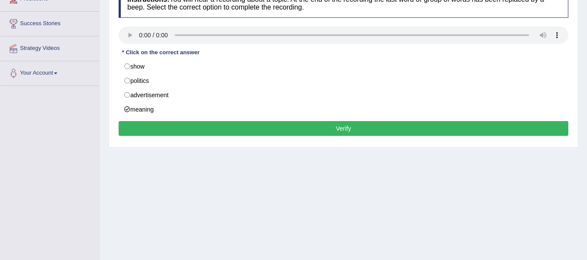
click at [193, 133] on button "Verify" at bounding box center [344, 128] width 450 height 15
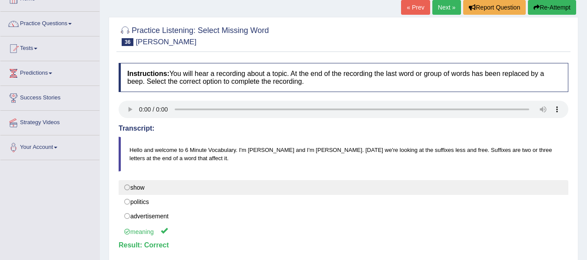
scroll to position [43, 0]
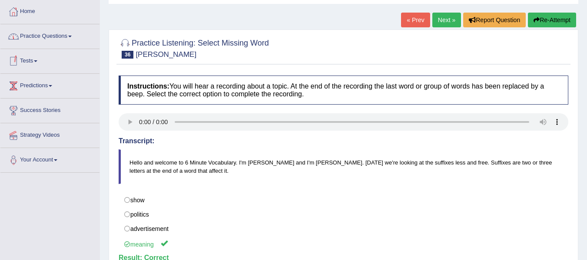
click at [72, 40] on link "Practice Questions" at bounding box center [49, 35] width 99 height 22
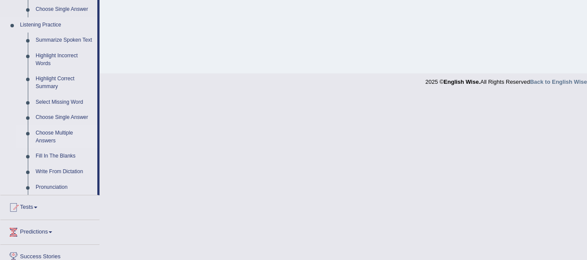
scroll to position [348, 0]
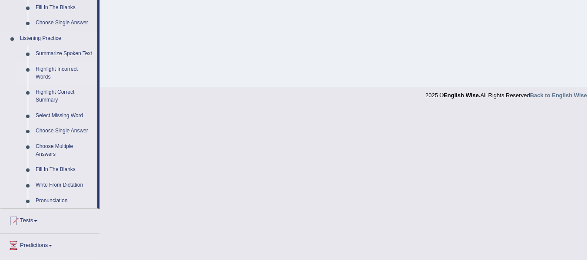
click at [70, 68] on link "Highlight Incorrect Words" at bounding box center [65, 73] width 66 height 23
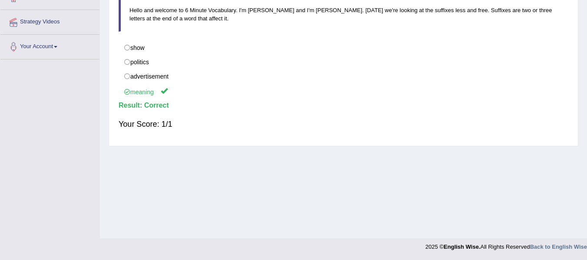
scroll to position [104, 0]
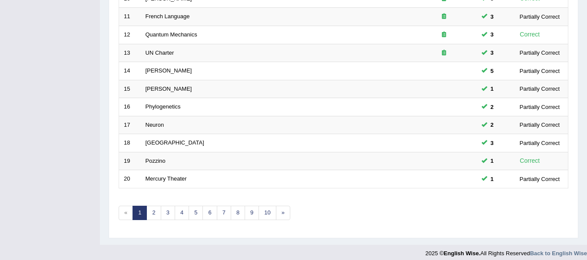
scroll to position [315, 0]
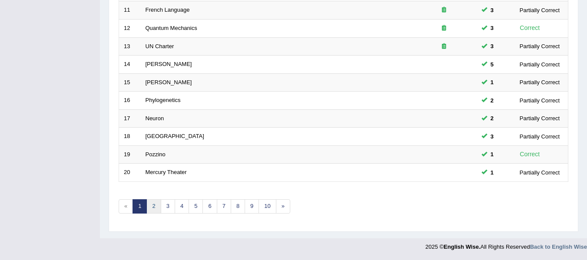
click at [149, 209] on link "2" at bounding box center [153, 206] width 14 height 14
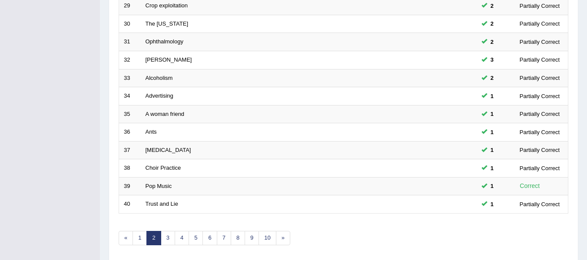
scroll to position [304, 0]
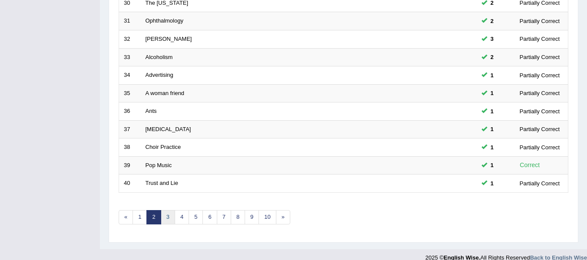
click at [169, 215] on link "3" at bounding box center [168, 217] width 14 height 14
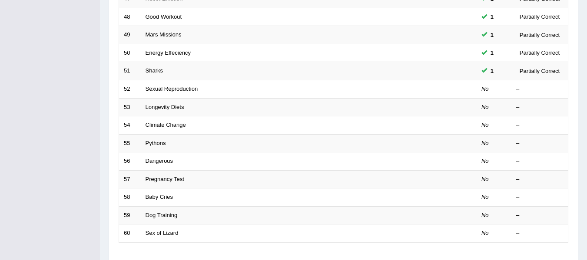
scroll to position [261, 0]
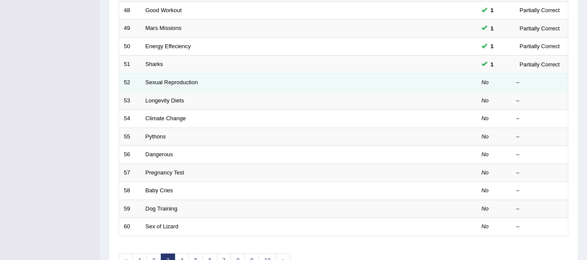
click at [162, 78] on td "Sexual Reproduction" at bounding box center [276, 82] width 271 height 18
click at [162, 80] on link "Sexual Reproduction" at bounding box center [172, 82] width 53 height 7
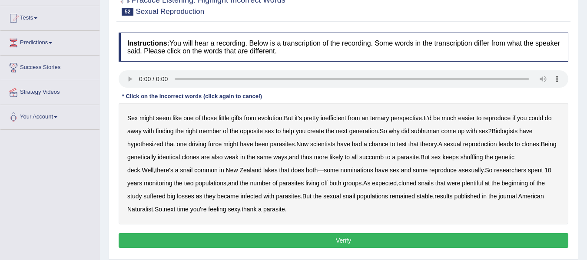
scroll to position [87, 0]
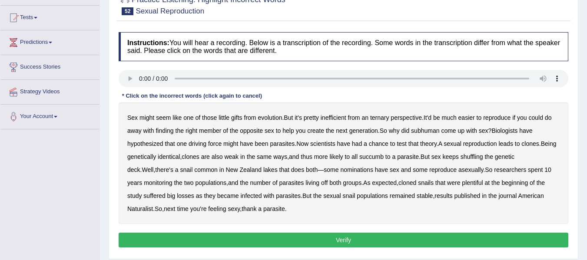
click at [382, 121] on b "ternary" at bounding box center [379, 117] width 19 height 7
click at [421, 132] on b "subhuman" at bounding box center [425, 130] width 28 height 7
click at [143, 194] on b "suffered" at bounding box center [154, 195] width 22 height 7
click at [295, 248] on div "Instructions: You will hear a recording. Below is a transcription of the record…" at bounding box center [343, 141] width 454 height 227
click at [298, 242] on button "Verify" at bounding box center [344, 240] width 450 height 15
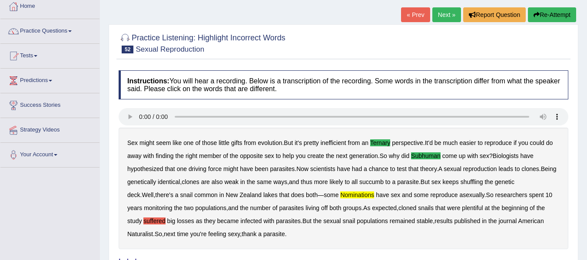
scroll to position [0, 0]
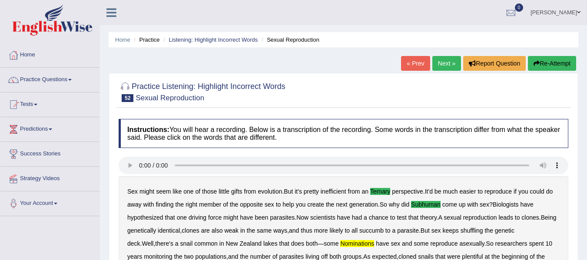
click at [438, 60] on link "Next »" at bounding box center [446, 63] width 29 height 15
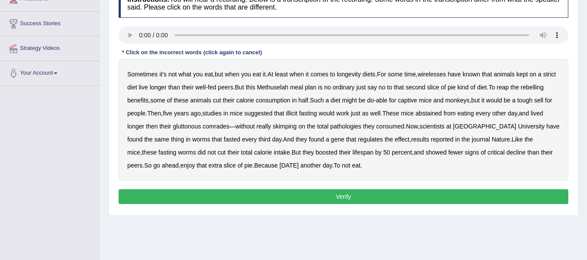
click at [442, 70] on div "Sometimes it's not what you eat , but when you eat it . At least when it comes …" at bounding box center [344, 120] width 450 height 122
click at [442, 73] on b "wirelesses" at bounding box center [432, 74] width 28 height 7
click at [521, 91] on b "rebelling" at bounding box center [532, 87] width 23 height 7
click at [297, 113] on b "illicit" at bounding box center [291, 113] width 11 height 7
click at [361, 129] on b "pathologies" at bounding box center [345, 126] width 31 height 7
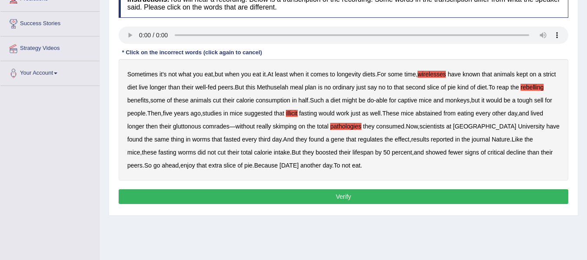
click at [272, 196] on button "Verify" at bounding box center [344, 196] width 450 height 15
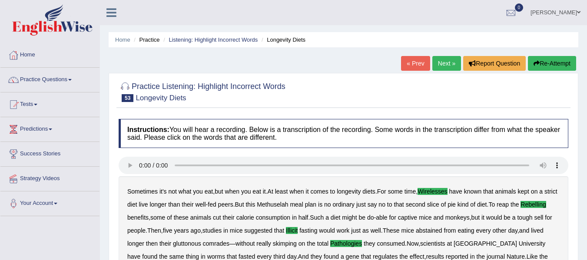
click at [438, 63] on link "Next »" at bounding box center [446, 63] width 29 height 15
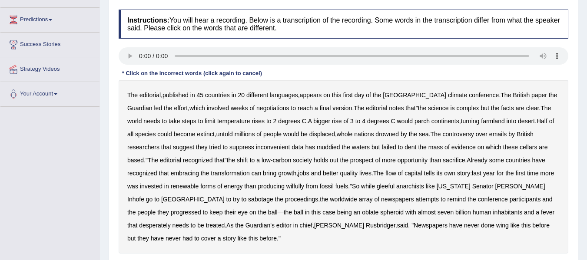
scroll to position [130, 0]
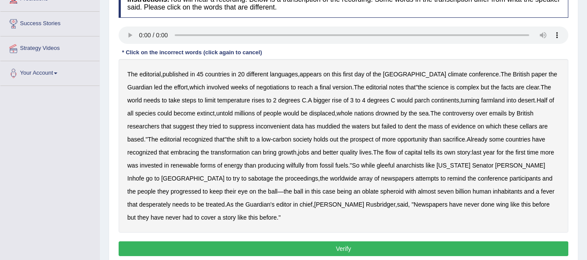
click at [292, 168] on b "wilfully" at bounding box center [295, 165] width 18 height 7
click at [171, 193] on b "progressed" at bounding box center [186, 191] width 30 height 7
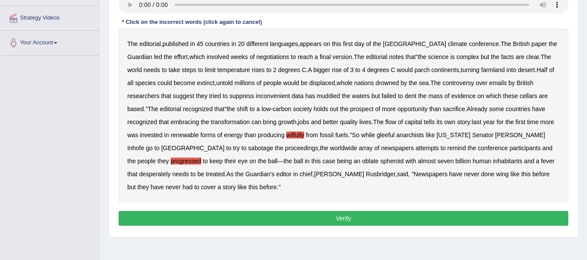
scroll to position [196, 0]
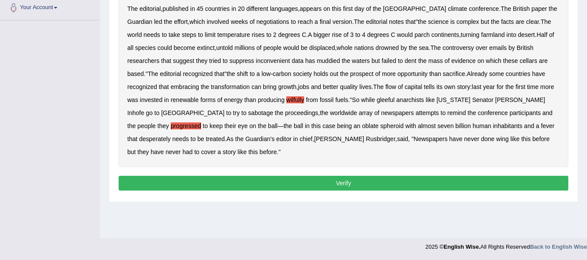
click at [288, 182] on button "Verify" at bounding box center [344, 183] width 450 height 15
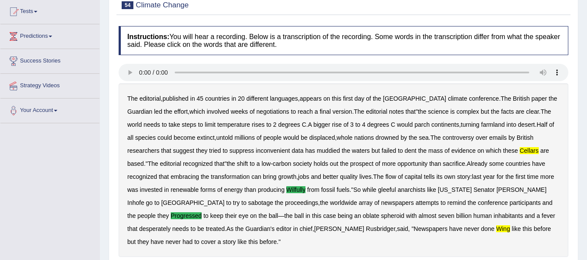
scroll to position [0, 0]
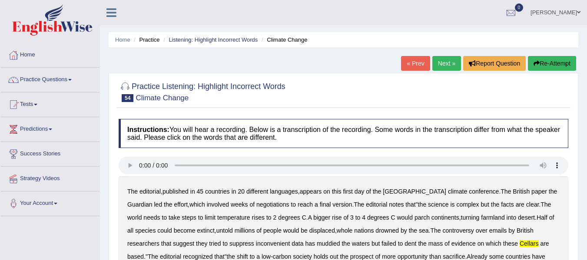
click at [439, 68] on link "Next »" at bounding box center [446, 63] width 29 height 15
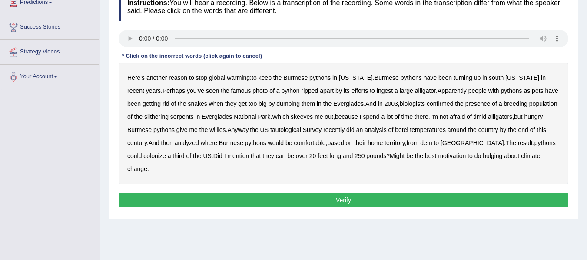
scroll to position [130, 0]
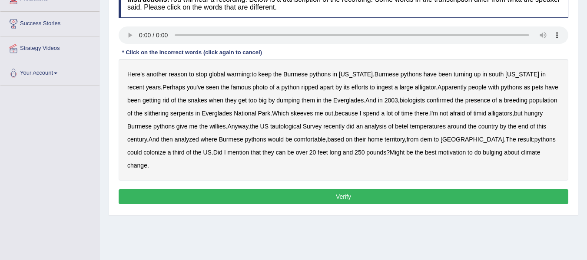
click at [395, 127] on b "betel" at bounding box center [401, 126] width 13 height 7
click at [483, 153] on b "bulging" at bounding box center [493, 152] width 20 height 7
click at [281, 189] on button "Verify" at bounding box center [344, 196] width 450 height 15
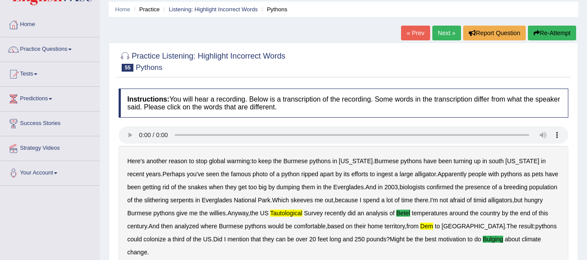
scroll to position [0, 0]
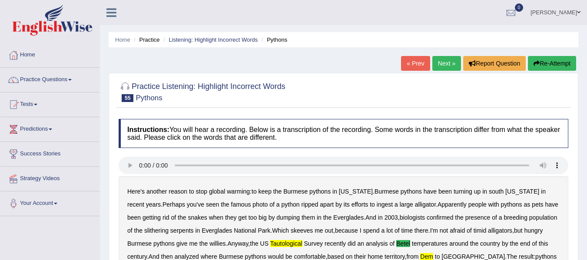
click at [448, 61] on link "Next »" at bounding box center [446, 63] width 29 height 15
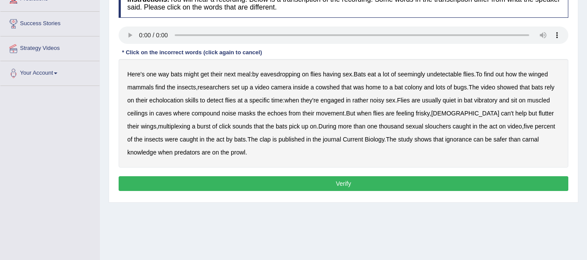
click at [201, 188] on button "Verify" at bounding box center [344, 183] width 450 height 15
click at [272, 101] on b "time" at bounding box center [277, 100] width 11 height 7
click at [299, 184] on button "Verify" at bounding box center [344, 183] width 450 height 15
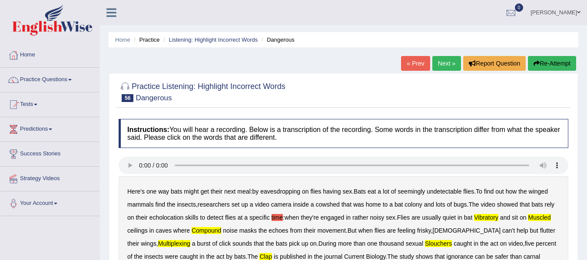
click at [436, 67] on link "Next »" at bounding box center [446, 63] width 29 height 15
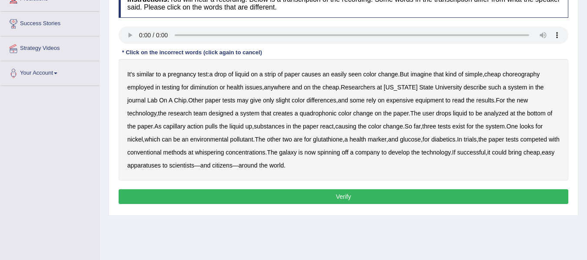
click at [518, 76] on b "choreography" at bounding box center [521, 74] width 37 height 7
click at [300, 114] on b "quadrophonic" at bounding box center [318, 113] width 37 height 7
click at [285, 152] on b "galaxy" at bounding box center [287, 152] width 17 height 7
click at [275, 197] on button "Verify" at bounding box center [344, 196] width 450 height 15
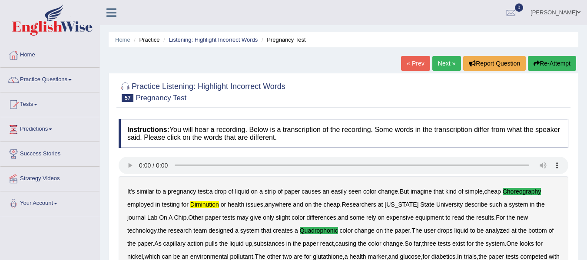
click at [439, 65] on link "Next »" at bounding box center [446, 63] width 29 height 15
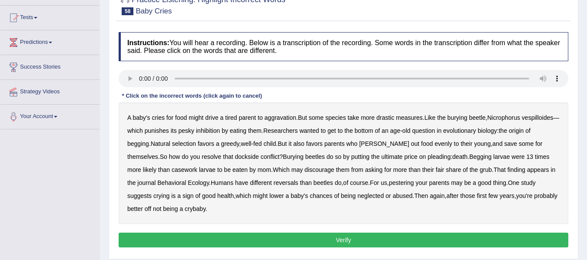
click at [283, 159] on b "Burying" at bounding box center [293, 156] width 20 height 7
click at [172, 171] on b "casework" at bounding box center [185, 169] width 26 height 7
click at [274, 184] on b "reversals" at bounding box center [286, 182] width 25 height 7
click at [162, 238] on button "Verify" at bounding box center [344, 240] width 450 height 15
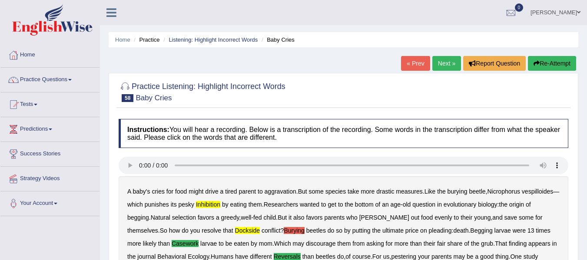
click at [442, 65] on link "Next »" at bounding box center [446, 63] width 29 height 15
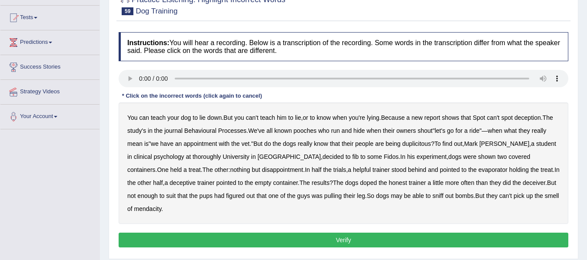
click at [353, 146] on b "their" at bounding box center [348, 143] width 12 height 7
click at [478, 169] on b "evaporator" at bounding box center [492, 169] width 29 height 7
click at [256, 251] on div "Instructions: You will hear a recording. Below is a transcription of the record…" at bounding box center [343, 141] width 454 height 227
click at [264, 242] on button "Verify" at bounding box center [344, 240] width 450 height 15
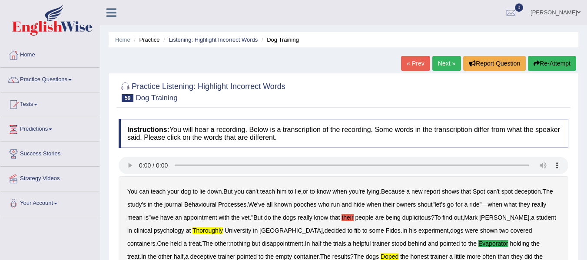
click at [445, 64] on link "Next »" at bounding box center [446, 63] width 29 height 15
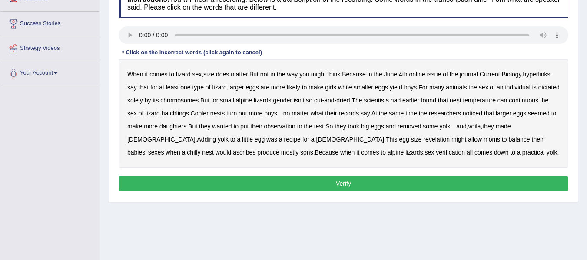
click at [550, 73] on b "hyperlinks" at bounding box center [536, 74] width 27 height 7
click at [423, 140] on b "revelation" at bounding box center [436, 139] width 27 height 7
click at [233, 150] on b "ascribes" at bounding box center [244, 152] width 23 height 7
click at [291, 186] on button "Verify" at bounding box center [344, 183] width 450 height 15
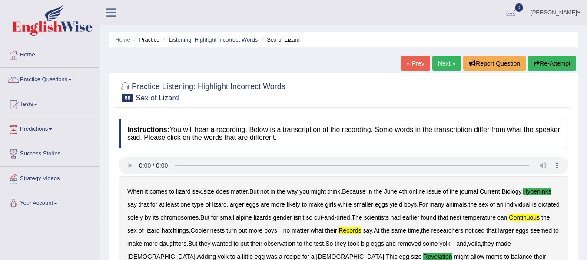
click at [448, 65] on link "Next »" at bounding box center [446, 63] width 29 height 15
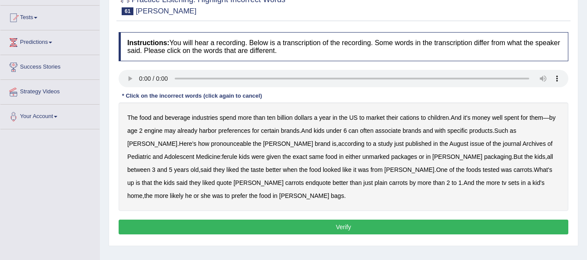
scroll to position [174, 0]
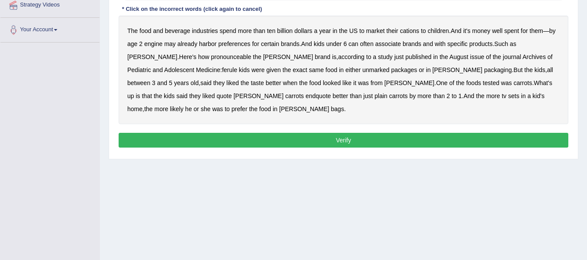
click at [410, 30] on b "cations" at bounding box center [409, 30] width 19 height 7
click at [154, 46] on b "engine" at bounding box center [153, 43] width 18 height 7
click at [211, 59] on b "pronounceable" at bounding box center [231, 56] width 40 height 7
click at [222, 71] on b "ferule" at bounding box center [229, 69] width 15 height 7
click at [305, 98] on b "endquote" at bounding box center [317, 96] width 25 height 7
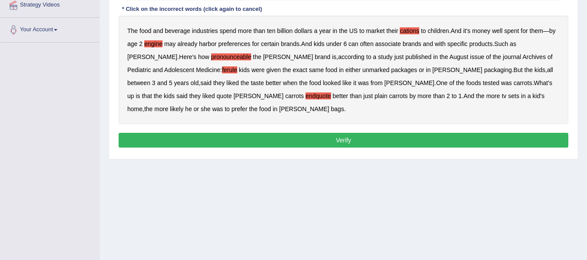
click at [292, 140] on button "Verify" at bounding box center [344, 140] width 450 height 15
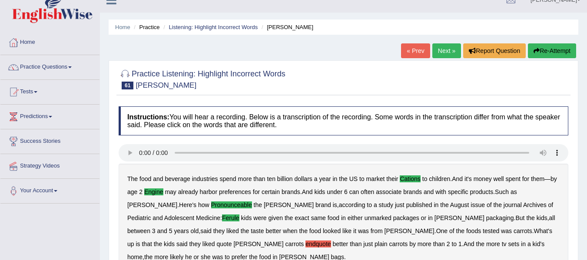
scroll to position [0, 0]
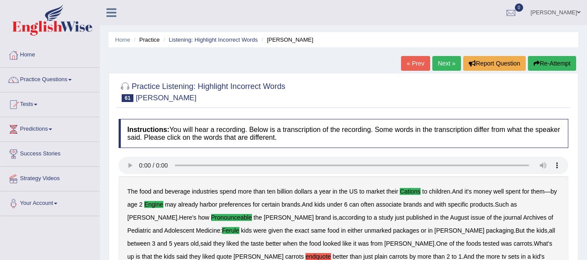
click at [440, 66] on link "Next »" at bounding box center [446, 63] width 29 height 15
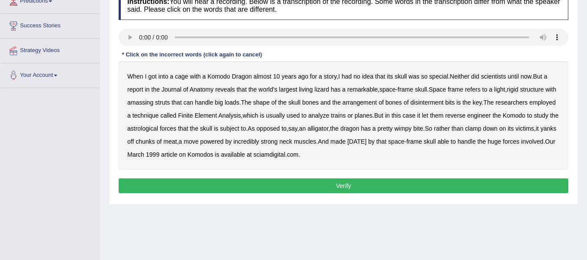
scroll to position [130, 0]
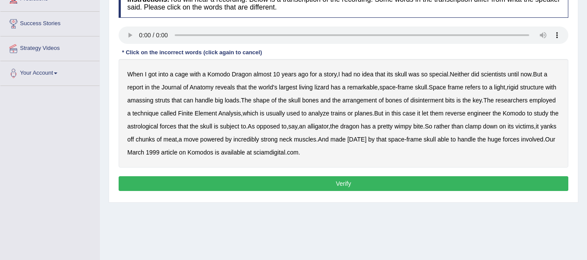
click at [153, 103] on b "amassing" at bounding box center [140, 100] width 26 height 7
click at [366, 138] on b "[DATE]" at bounding box center [356, 139] width 19 height 7
click at [158, 126] on b "astrological" at bounding box center [142, 126] width 31 height 7
click at [267, 189] on button "Verify" at bounding box center [344, 183] width 450 height 15
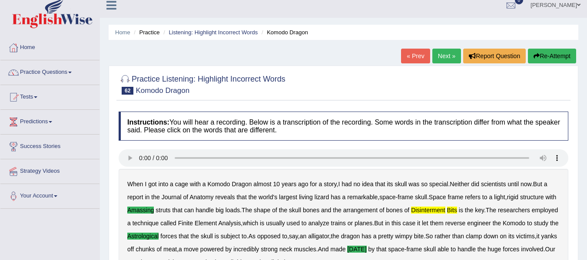
scroll to position [0, 0]
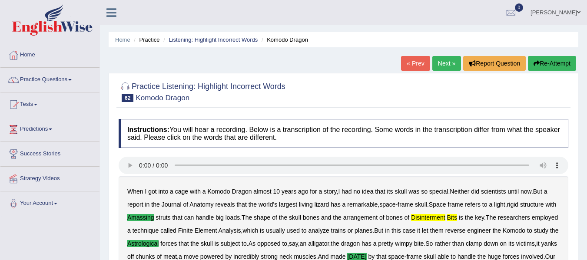
click at [448, 65] on link "Next »" at bounding box center [446, 63] width 29 height 15
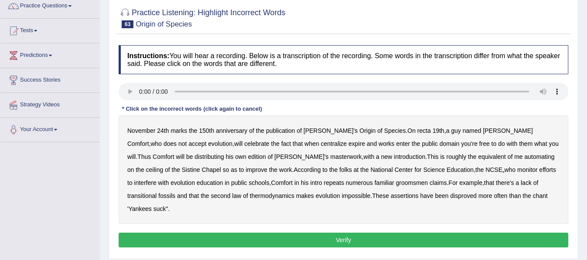
scroll to position [87, 0]
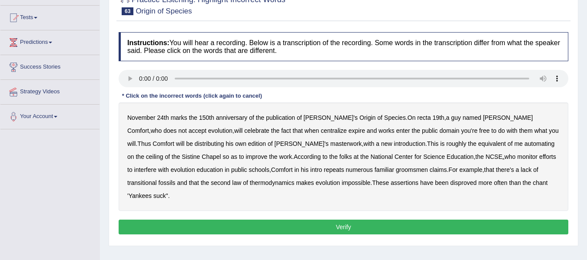
click at [417, 117] on b "recta" at bounding box center [423, 117] width 13 height 7
click at [258, 135] on div "November 24th marks the 150th anniversary of the publication of Darwin's Origin…" at bounding box center [344, 157] width 450 height 109
click at [321, 133] on b "centralize" at bounding box center [334, 130] width 26 height 7
click at [396, 171] on b "groomsmen" at bounding box center [412, 169] width 32 height 7
click at [368, 220] on button "Verify" at bounding box center [344, 227] width 450 height 15
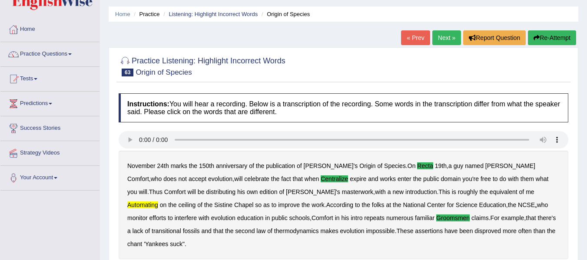
scroll to position [0, 0]
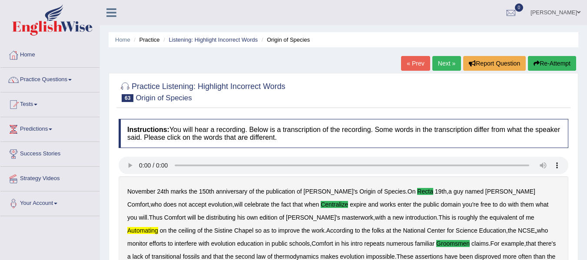
click at [444, 60] on link "Next »" at bounding box center [446, 63] width 29 height 15
